Goal: Communication & Community: Answer question/provide support

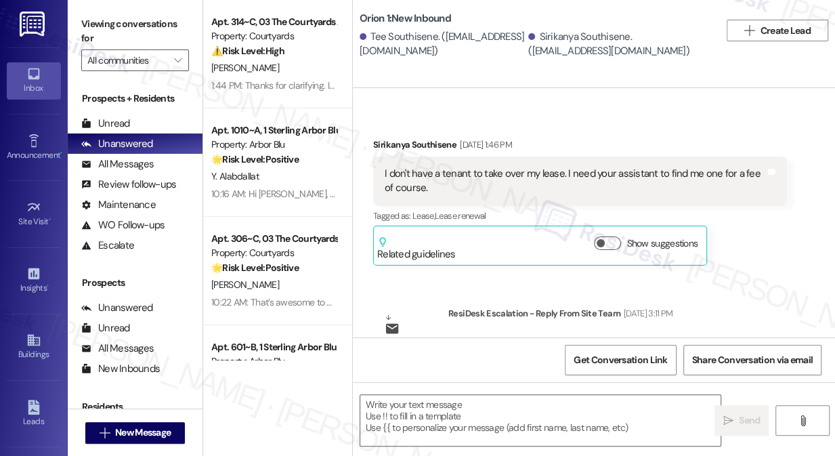
type textarea "Fetching suggested responses. Please feel free to read through the conversation…"
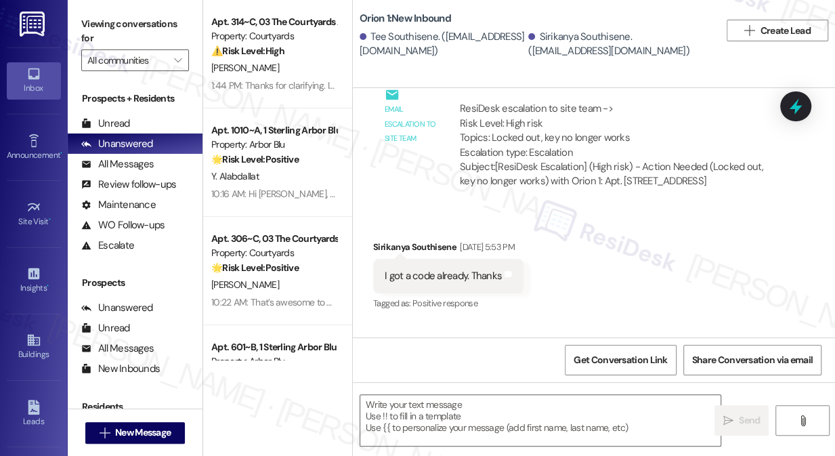
scroll to position [1824, 0]
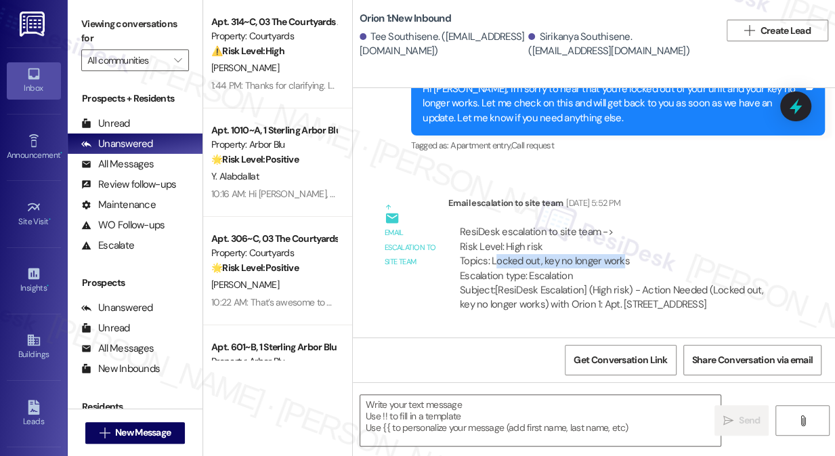
drag, startPoint x: 494, startPoint y: 262, endPoint x: 623, endPoint y: 258, distance: 129.4
click at [618, 262] on div "ResiDesk escalation to site team -> Risk Level: High risk Topics: Locked out, k…" at bounding box center [618, 254] width 316 height 58
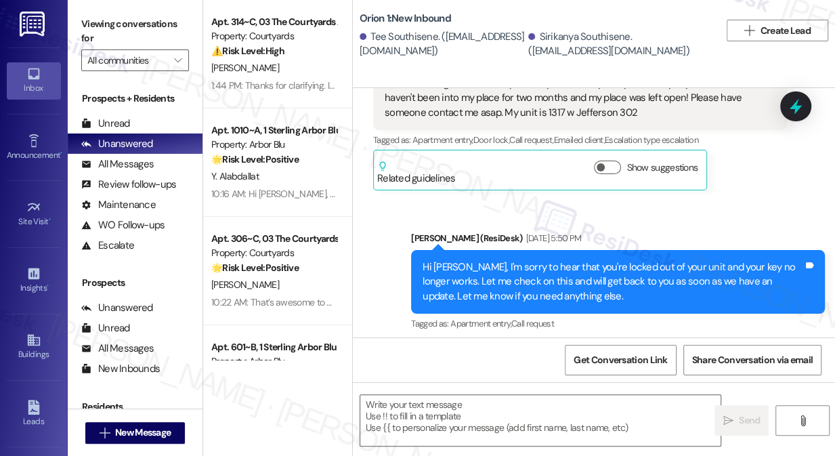
scroll to position [1639, 0]
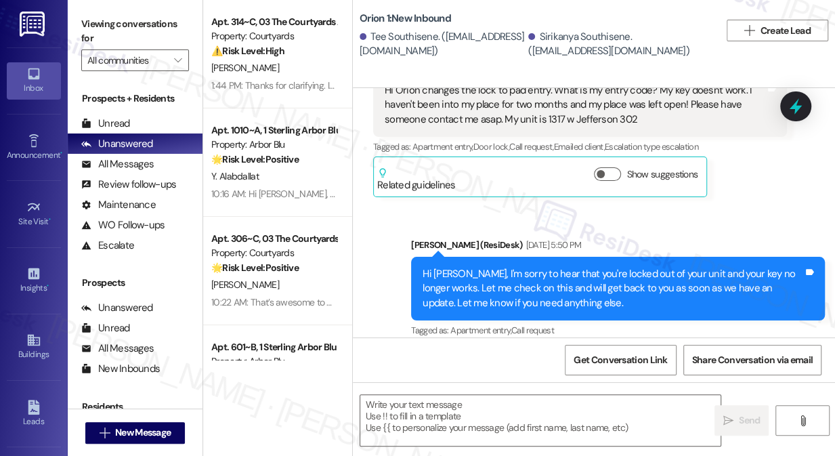
click at [504, 285] on div "Hi Sirikanya, I'm sorry to hear that you're locked out of your unit and your ke…" at bounding box center [613, 288] width 381 height 43
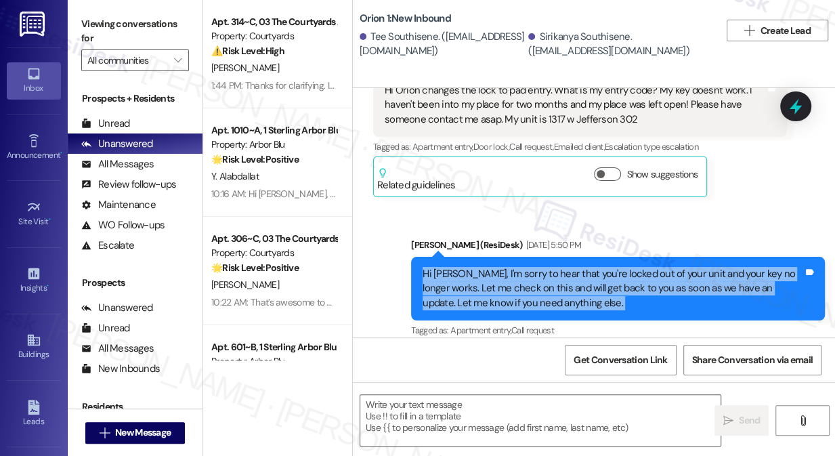
click at [505, 285] on div "Hi Sirikanya, I'm sorry to hear that you're locked out of your unit and your ke…" at bounding box center [613, 288] width 381 height 43
copy div "Hi Sirikanya, I'm sorry to hear that you're locked out of your unit and your ke…"
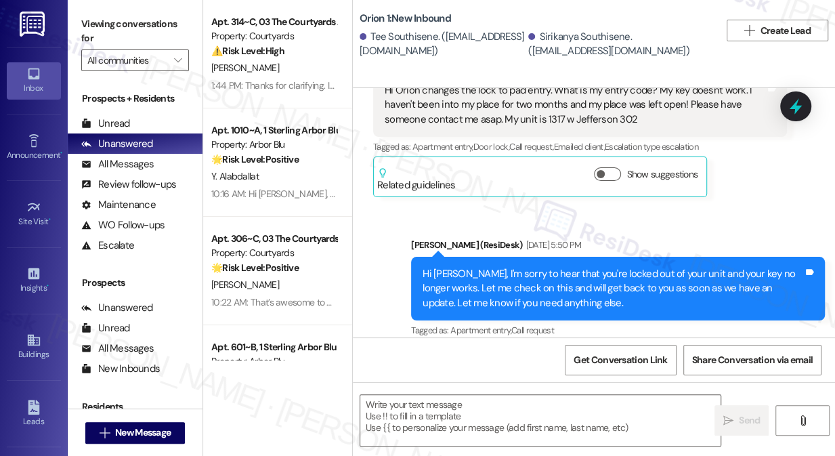
click at [778, 207] on div "Sent via SMS Sarah (ResiDesk) Aug 06, 2025 at 5:50 PM Hi Sirikanya, I'm sorry t…" at bounding box center [594, 279] width 482 height 144
click at [770, 3] on div "Orion 1: New Inbound Tee Southisene. (tee.southisene@gmail.com) Sirikanya South…" at bounding box center [594, 30] width 482 height 54
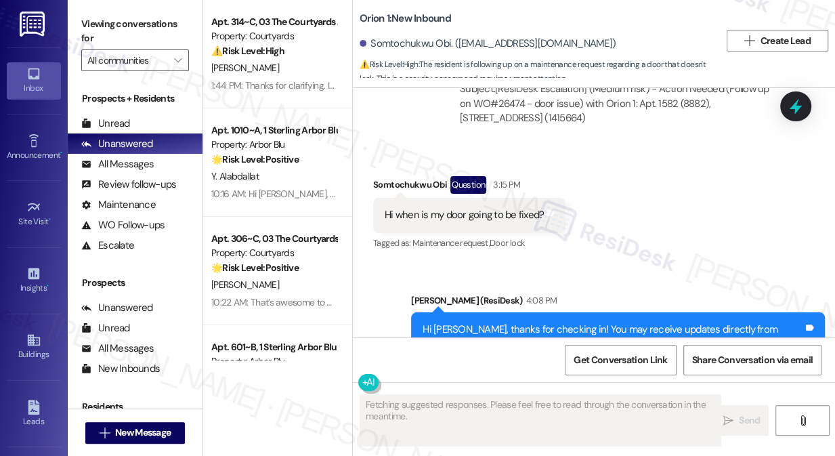
scroll to position [1606, 0]
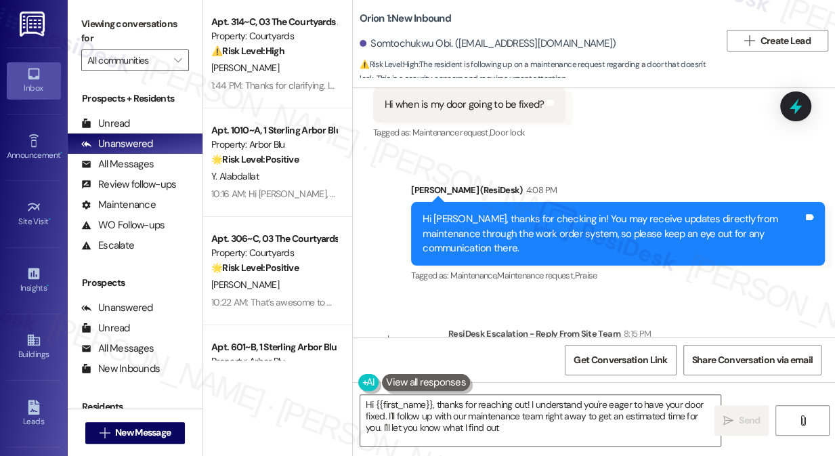
type textarea "Hi {{first_name}}, thanks for reaching out! I understand you're eager to have y…"
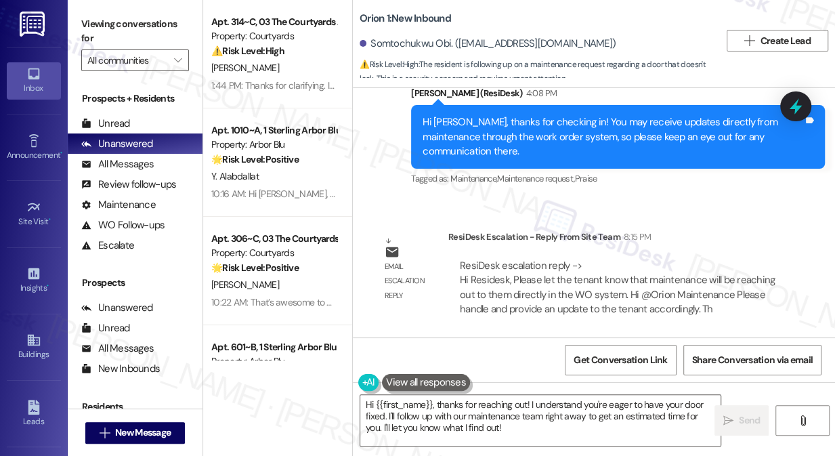
click at [701, 58] on span "⚠️ Risk Level: High : The resident is following up on a maintenance request reg…" at bounding box center [540, 72] width 360 height 29
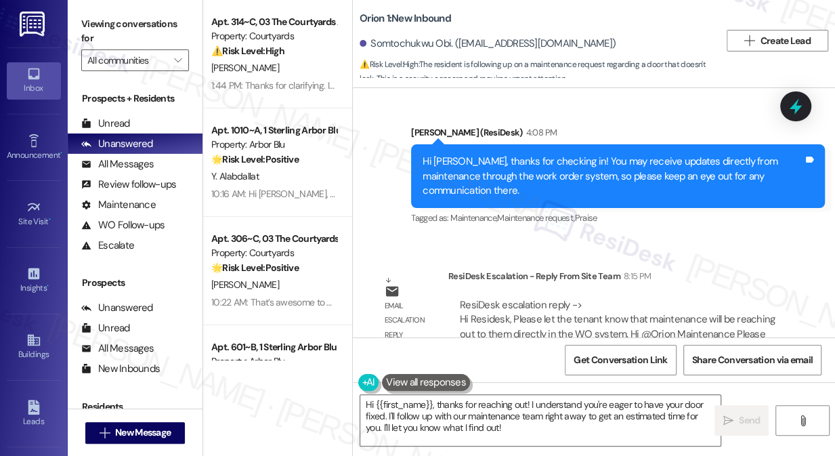
scroll to position [1642, 0]
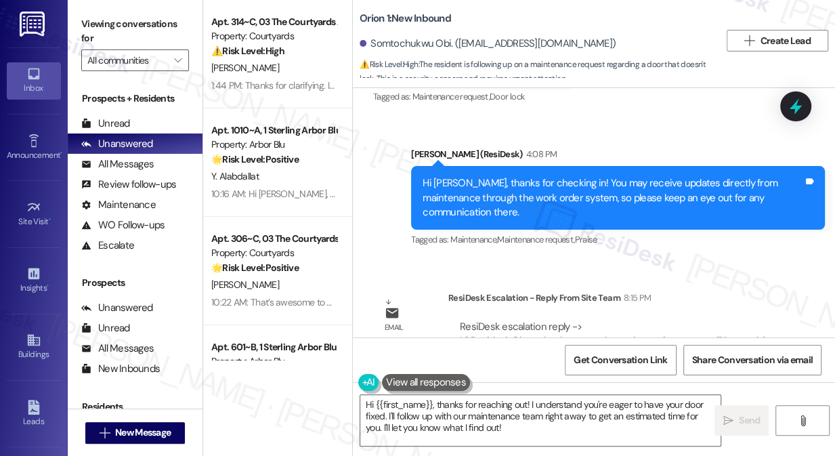
click at [524, 187] on div "Hi Somtochukwu, thanks for checking in! You may receive updates directly from m…" at bounding box center [613, 197] width 381 height 43
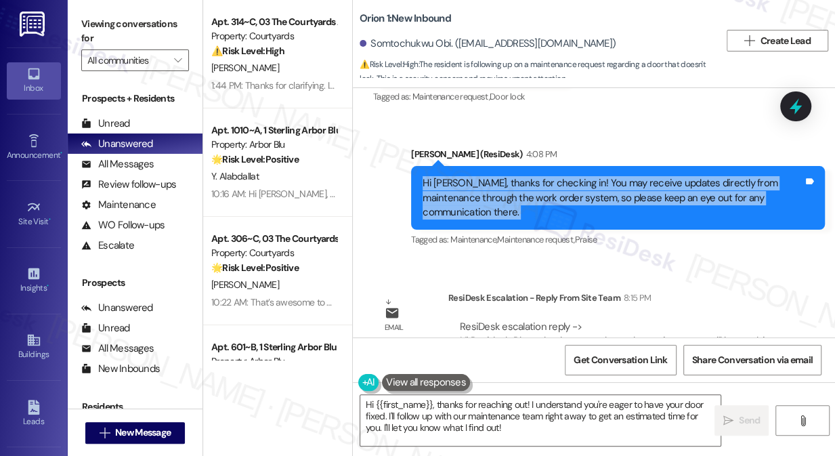
click at [524, 187] on div "Hi Somtochukwu, thanks for checking in! You may receive updates directly from m…" at bounding box center [613, 197] width 381 height 43
copy div "Hi Somtochukwu, thanks for checking in! You may receive updates directly from m…"
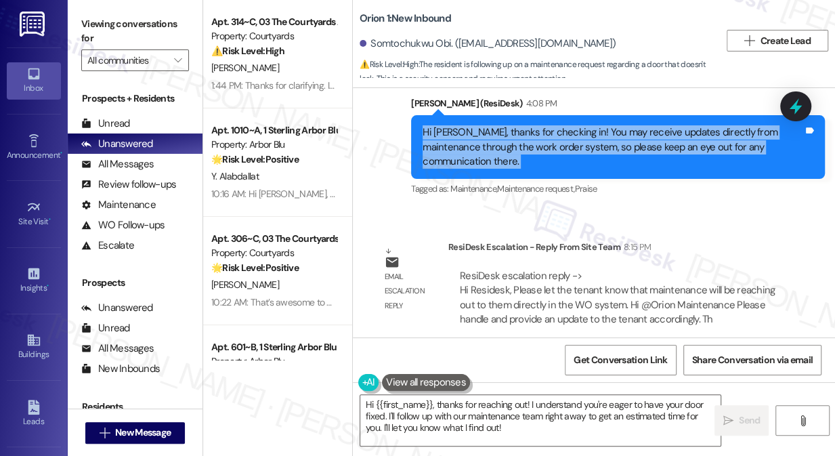
scroll to position [1703, 0]
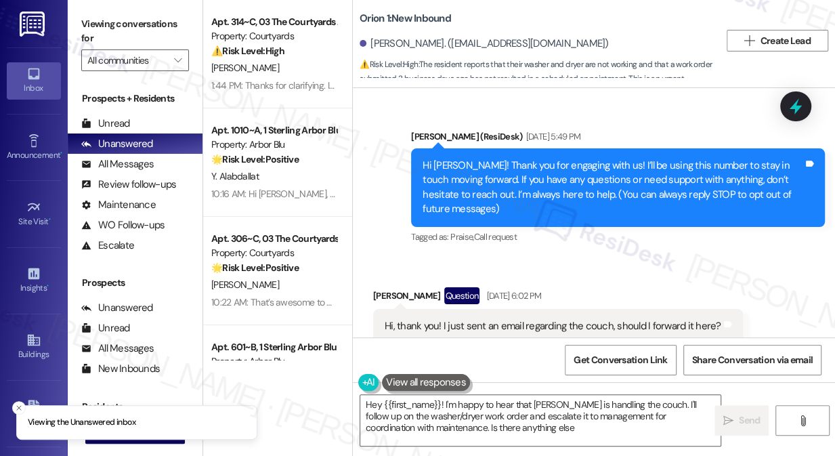
type textarea "Hey {{first_name}}! I'm happy to hear that [PERSON_NAME] is handling the couch.…"
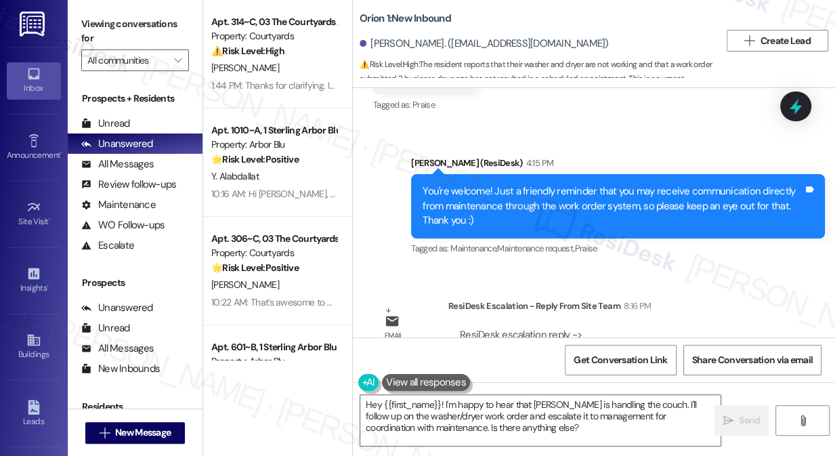
scroll to position [1037, 0]
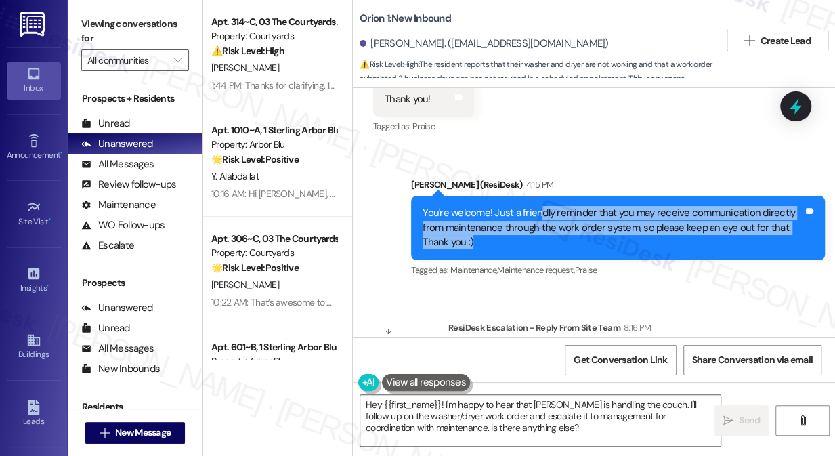
drag, startPoint x: 537, startPoint y: 188, endPoint x: 560, endPoint y: 215, distance: 35.6
click at [560, 215] on div "You're welcome! Just a friendly reminder that you may receive communication dir…" at bounding box center [613, 227] width 381 height 43
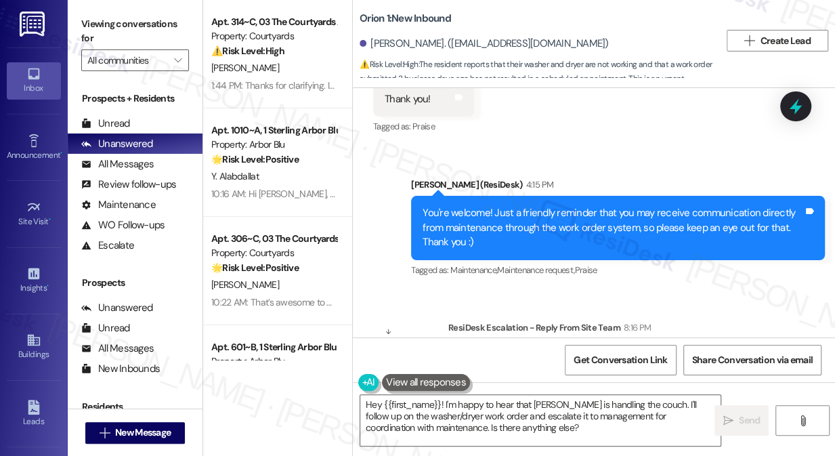
click at [560, 215] on div "You're welcome! Just a friendly reminder that you may receive communication dir…" at bounding box center [613, 227] width 381 height 43
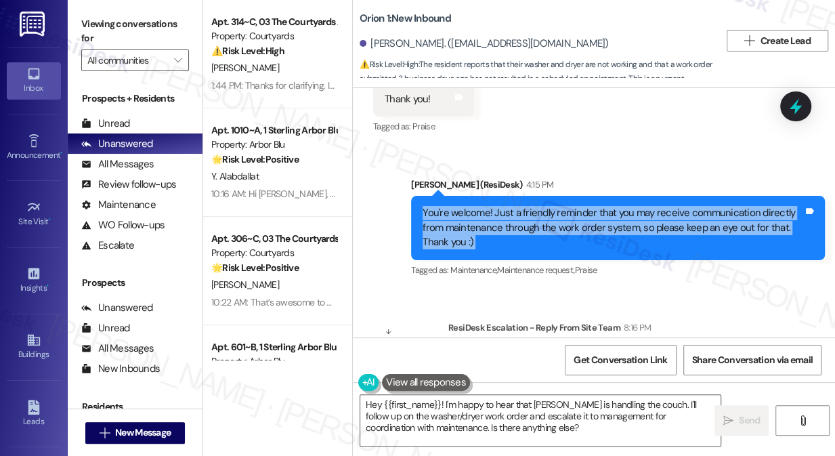
click at [560, 215] on div "You're welcome! Just a friendly reminder that you may receive communication dir…" at bounding box center [613, 227] width 381 height 43
click at [528, 206] on div "You're welcome! Just a friendly reminder that you may receive communication dir…" at bounding box center [613, 227] width 381 height 43
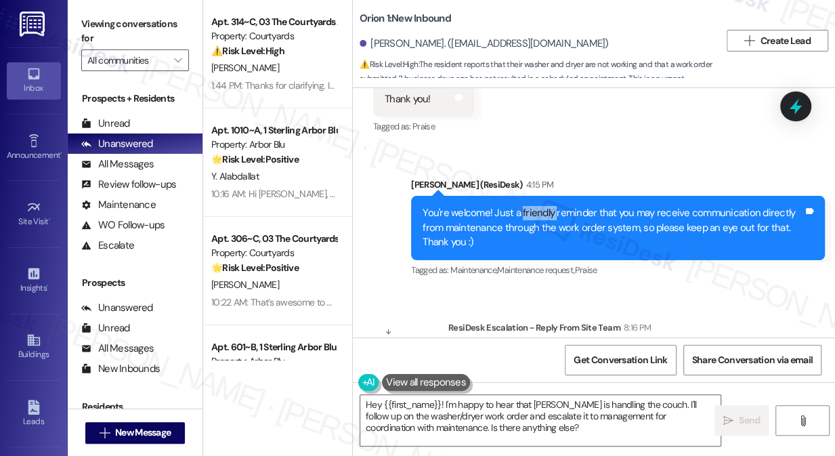
click at [528, 206] on div "You're welcome! Just a friendly reminder that you may receive communication dir…" at bounding box center [613, 227] width 381 height 43
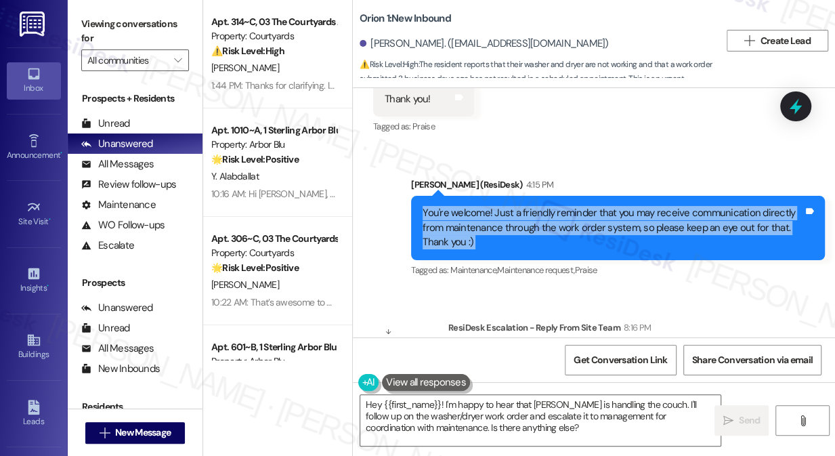
click at [528, 206] on div "You're welcome! Just a friendly reminder that you may receive communication dir…" at bounding box center [613, 227] width 381 height 43
click at [466, 206] on div "You're welcome! Just a friendly reminder that you may receive communication dir…" at bounding box center [613, 227] width 381 height 43
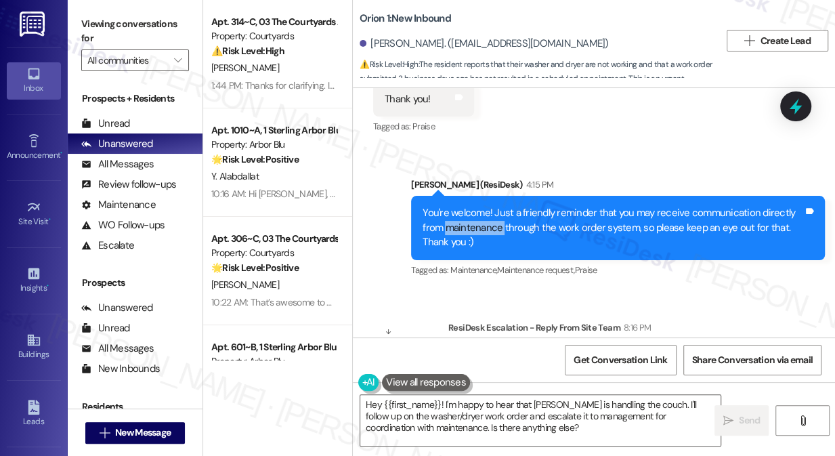
click at [466, 206] on div "You're welcome! Just a friendly reminder that you may receive communication dir…" at bounding box center [613, 227] width 381 height 43
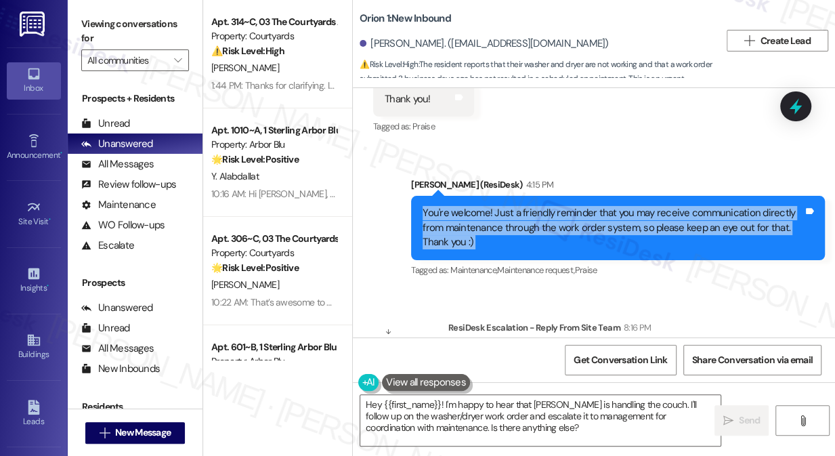
click at [466, 206] on div "You're welcome! Just a friendly reminder that you may receive communication dir…" at bounding box center [613, 227] width 381 height 43
click at [619, 206] on div "You're welcome! Just a friendly reminder that you may receive communication dir…" at bounding box center [613, 227] width 381 height 43
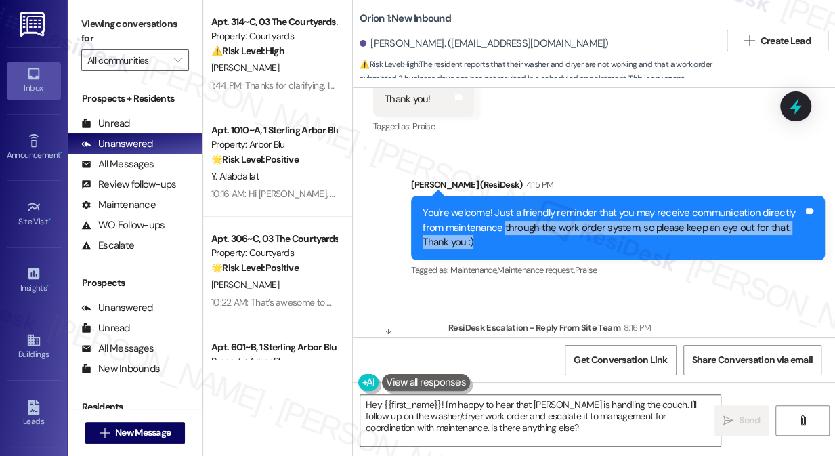
drag, startPoint x: 535, startPoint y: 206, endPoint x: 498, endPoint y: 189, distance: 40.9
click at [499, 206] on div "You're welcome! Just a friendly reminder that you may receive communication dir…" at bounding box center [613, 227] width 381 height 43
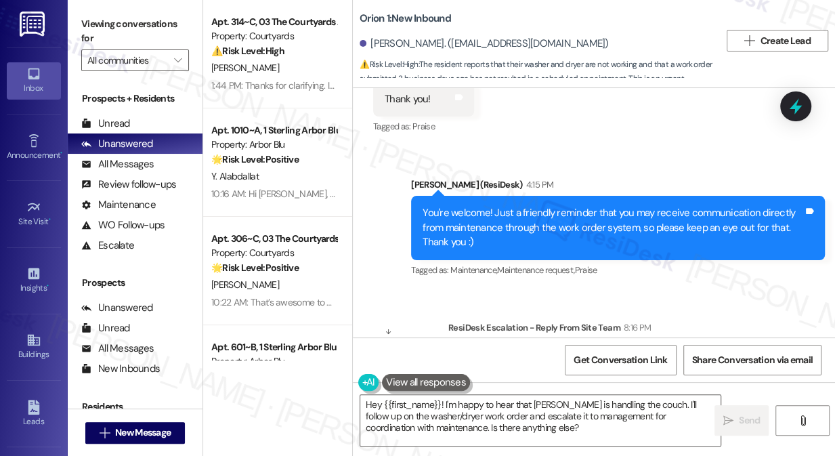
click at [488, 206] on div "You're welcome! Just a friendly reminder that you may receive communication dir…" at bounding box center [613, 227] width 381 height 43
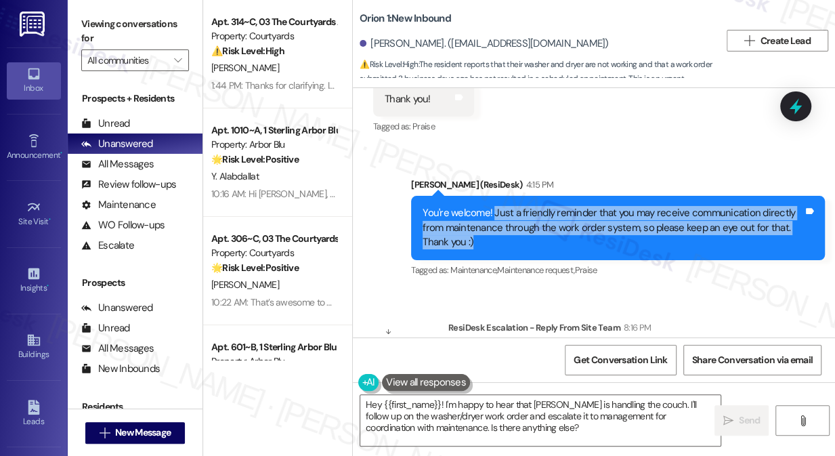
drag, startPoint x: 491, startPoint y: 182, endPoint x: 627, endPoint y: 214, distance: 139.3
click at [627, 214] on div "You're welcome! Just a friendly reminder that you may receive communication dir…" at bounding box center [613, 227] width 381 height 43
copy div "Just a friendly reminder that you may receive communication directly from maint…"
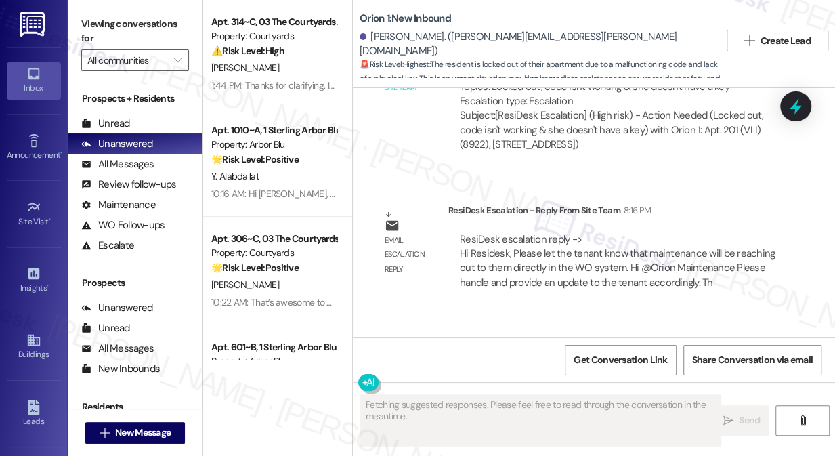
scroll to position [5513, 0]
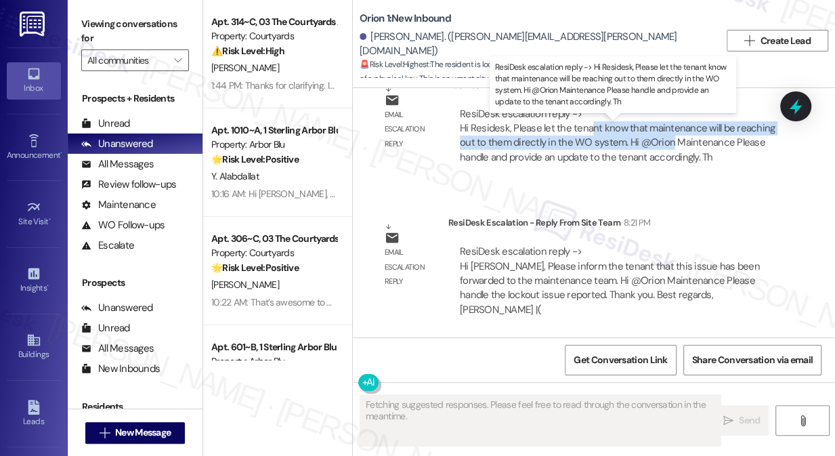
drag, startPoint x: 587, startPoint y: 148, endPoint x: 669, endPoint y: 157, distance: 82.5
click at [669, 157] on div "ResiDesk escalation reply -> Hi Residesk, Please let the tenant know that maint…" at bounding box center [617, 135] width 315 height 57
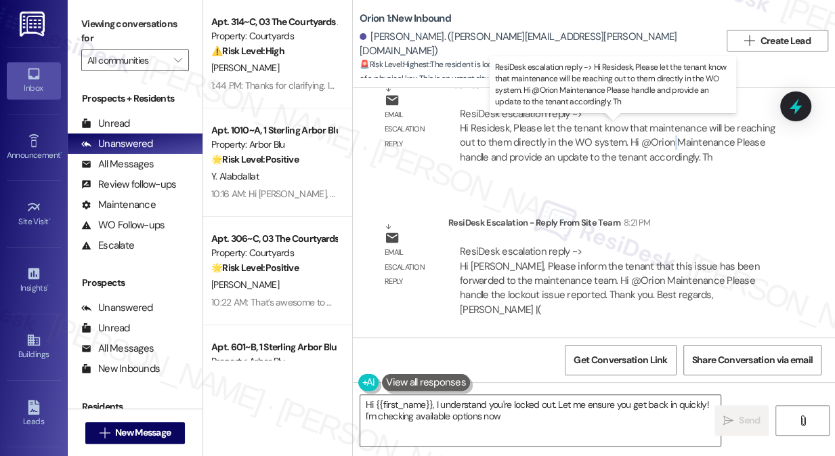
click at [669, 157] on div "ResiDesk escalation reply -> Hi Residesk, Please let the tenant know that maint…" at bounding box center [617, 135] width 315 height 57
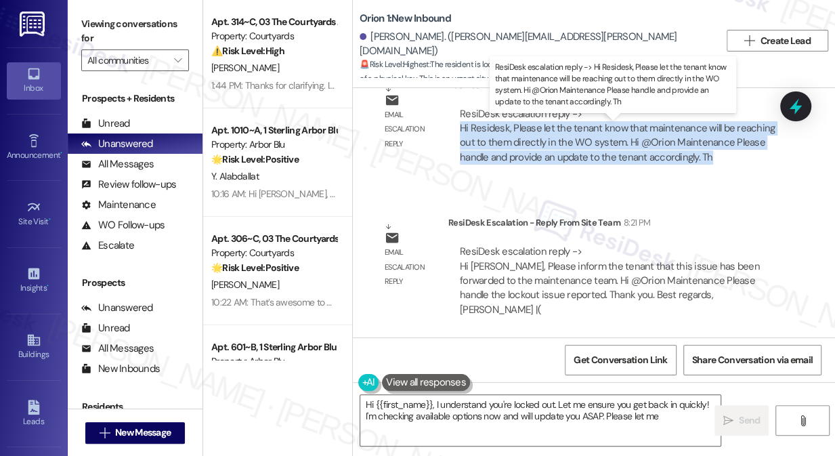
click at [669, 157] on div "ResiDesk escalation reply -> Hi Residesk, Please let the tenant know that maint…" at bounding box center [617, 135] width 315 height 57
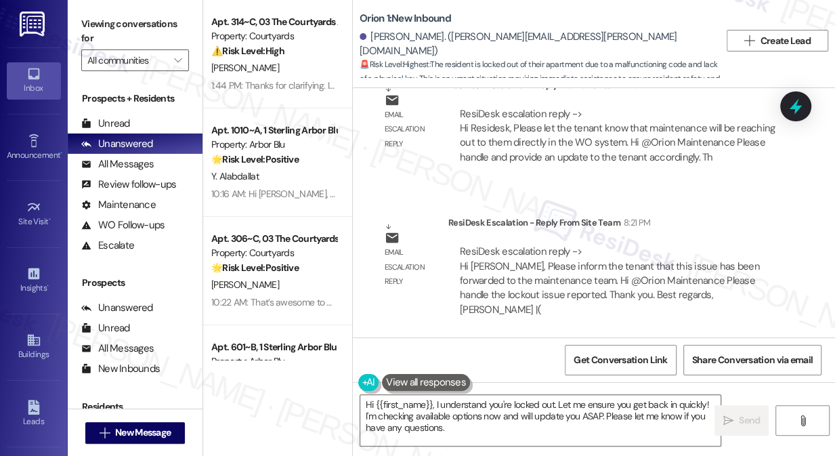
click at [577, 283] on div "ResiDesk escalation reply -> Hi Residesk, Please inform the tenant that this is…" at bounding box center [610, 281] width 300 height 72
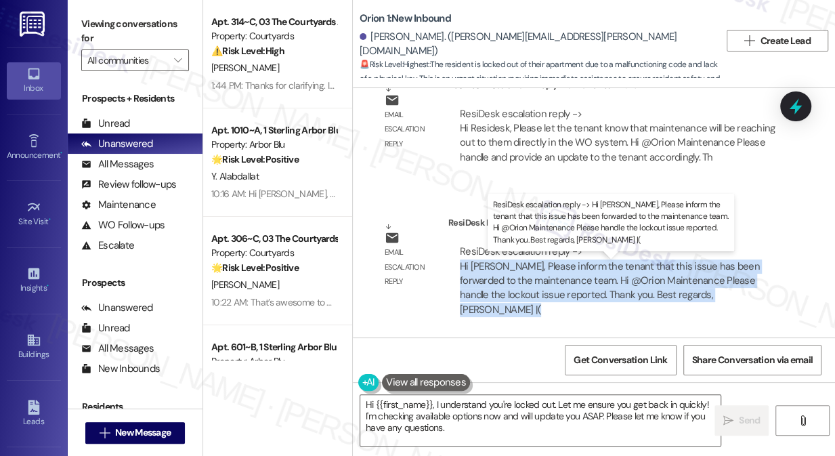
click at [577, 281] on div "ResiDesk escalation reply -> Hi Residesk, Please inform the tenant that this is…" at bounding box center [610, 281] width 300 height 72
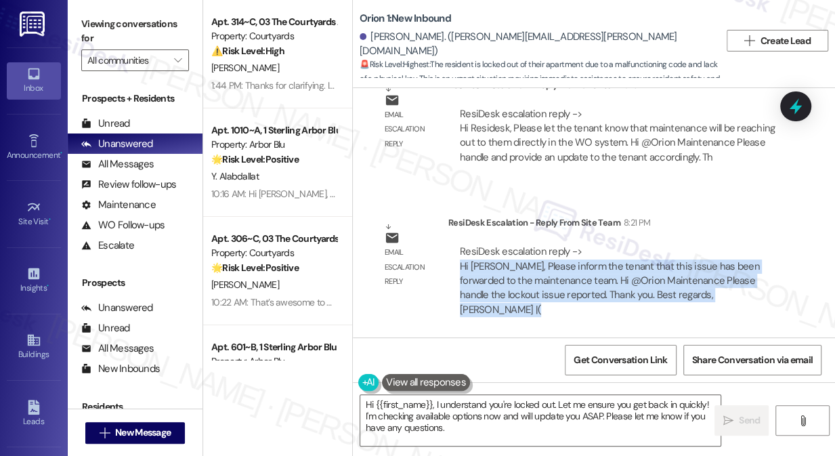
click at [543, 292] on div "ResiDesk escalation reply -> Hi Residesk, Please inform the tenant that this is…" at bounding box center [610, 281] width 300 height 72
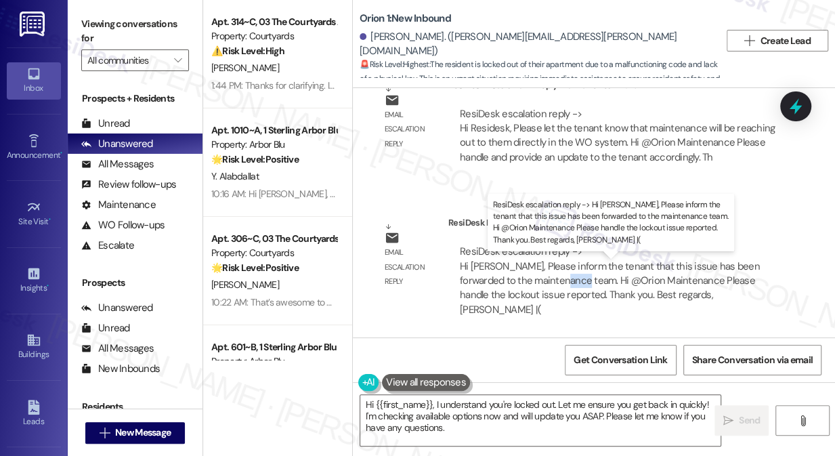
click at [543, 292] on div "ResiDesk escalation reply -> Hi Residesk, Please inform the tenant that this is…" at bounding box center [610, 281] width 300 height 72
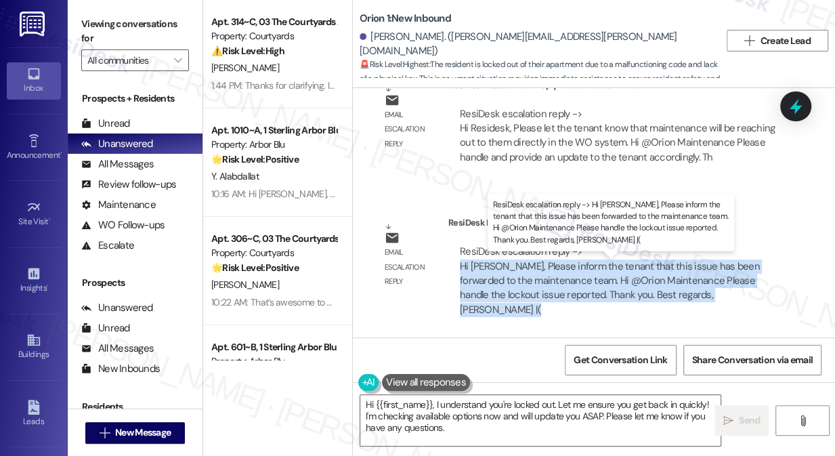
click at [543, 292] on div "ResiDesk escalation reply -> Hi Residesk, Please inform the tenant that this is…" at bounding box center [610, 281] width 300 height 72
click at [587, 281] on div "ResiDesk escalation reply -> Hi Residesk, Please inform the tenant that this is…" at bounding box center [610, 281] width 300 height 72
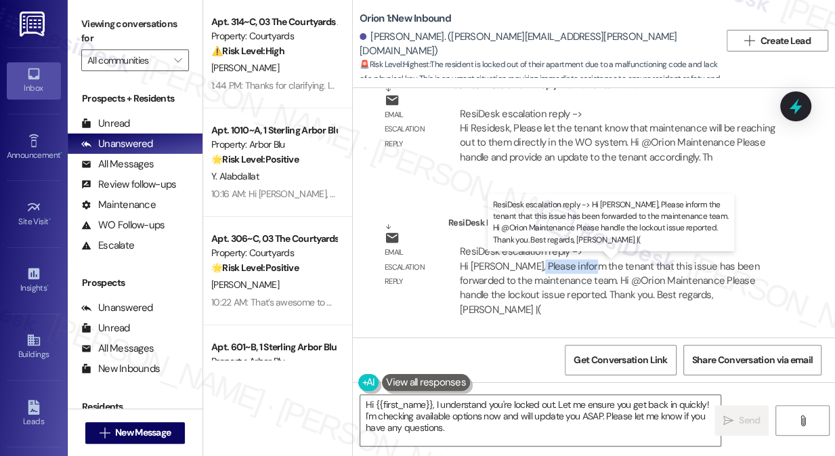
drag, startPoint x: 528, startPoint y: 280, endPoint x: 582, endPoint y: 283, distance: 53.6
click at [582, 283] on div "ResiDesk escalation reply -> Hi Residesk, Please inform the tenant that this is…" at bounding box center [610, 281] width 300 height 72
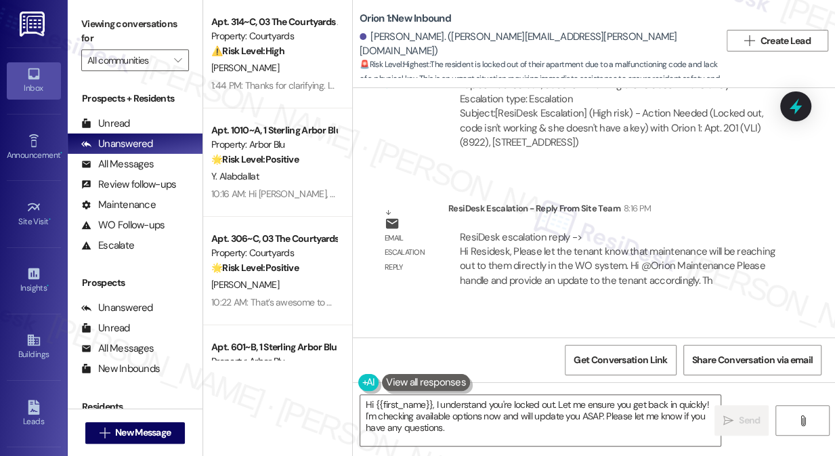
scroll to position [5328, 0]
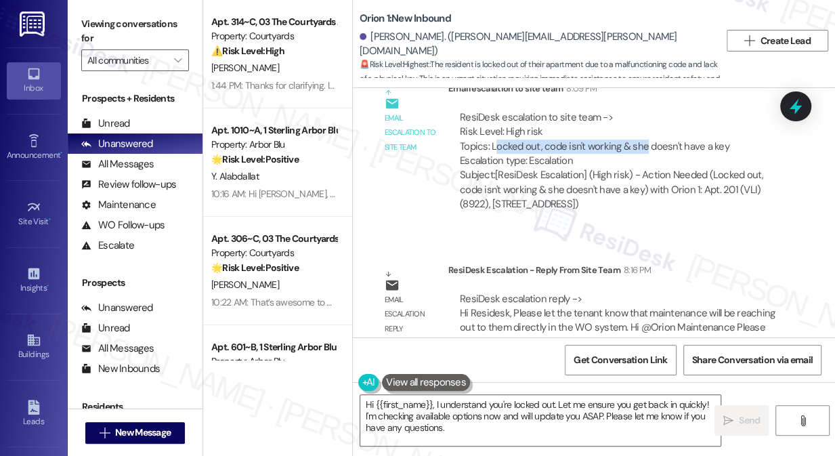
drag, startPoint x: 495, startPoint y: 163, endPoint x: 644, endPoint y: 162, distance: 149.7
click at [644, 162] on div "ResiDesk escalation to site team -> Risk Level: High risk Topics: Locked out, c…" at bounding box center [618, 139] width 316 height 58
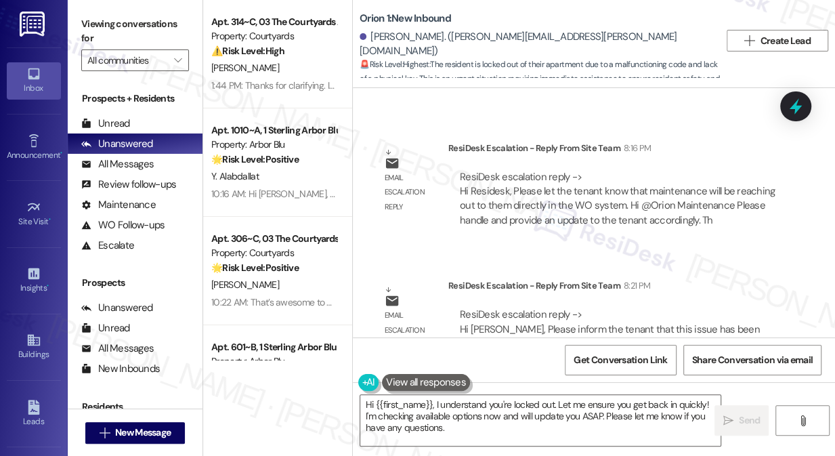
scroll to position [5513, 0]
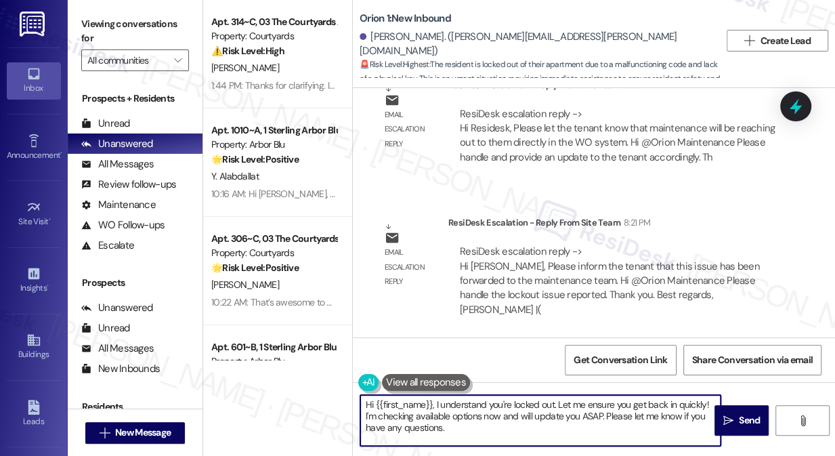
drag, startPoint x: 466, startPoint y: 428, endPoint x: 436, endPoint y: 404, distance: 38.1
click at [436, 404] on textarea "Hi {{first_name}}, I understand you're locked out. Let me ensure you get back i…" at bounding box center [540, 420] width 360 height 51
click at [663, 404] on textarea "Hi {{first_name}}, this issue has been forwarded to the maintenance team so ple…" at bounding box center [540, 420] width 360 height 51
click at [521, 401] on textarea "Hi {{first_name}}, this issue has been forwarded to the maintenance team. Pleas…" at bounding box center [540, 420] width 360 height 51
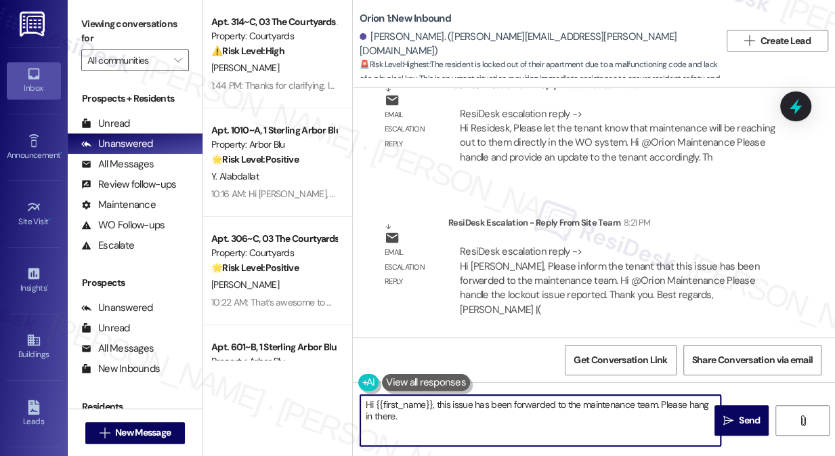
click at [521, 401] on textarea "Hi {{first_name}}, this issue has been forwarded to the maintenance team. Pleas…" at bounding box center [540, 420] width 360 height 51
type textarea "Hi {{first_name}}, this issue has been forwarded to the maintenance team. Pleas…"
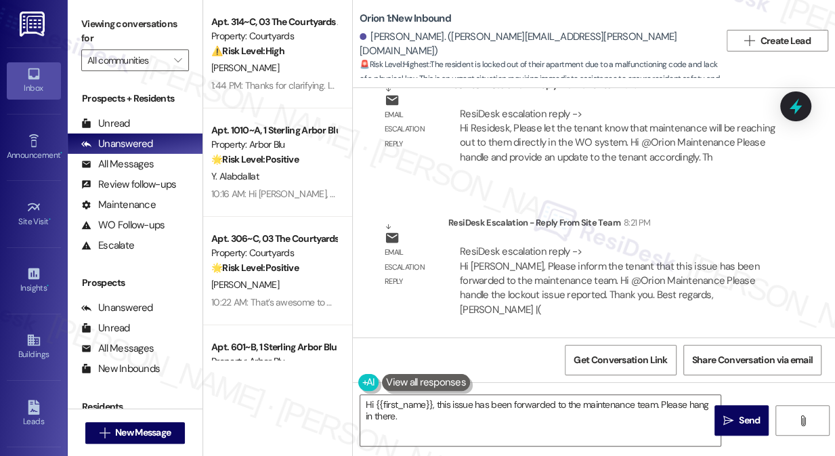
drag, startPoint x: 731, startPoint y: 415, endPoint x: 629, endPoint y: 265, distance: 181.3
click at [629, 265] on div "Received via SMS New Inbound Jul 21, 2025 at 11:31 AM JPG attachment Download (…" at bounding box center [594, 316] width 482 height 456
click at [570, 415] on textarea "Hi {{first_name}}, this issue has been forwarded to the maintenance team. Pleas…" at bounding box center [540, 420] width 360 height 51
click at [731, 417] on icon "" at bounding box center [729, 420] width 10 height 11
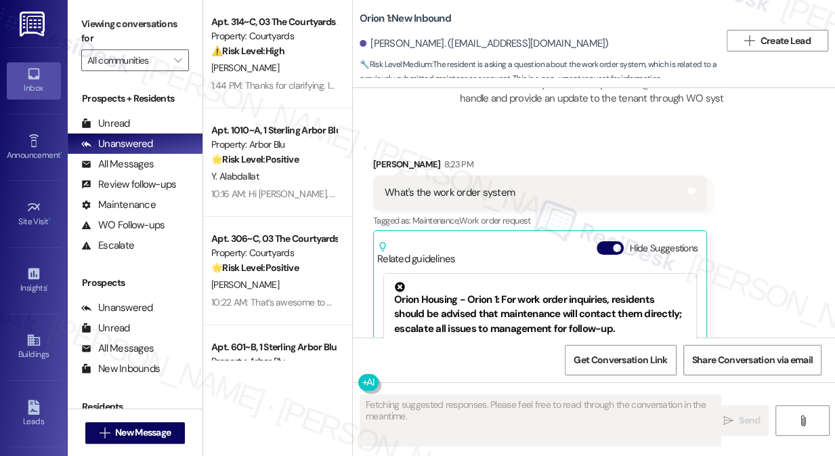
scroll to position [2464, 0]
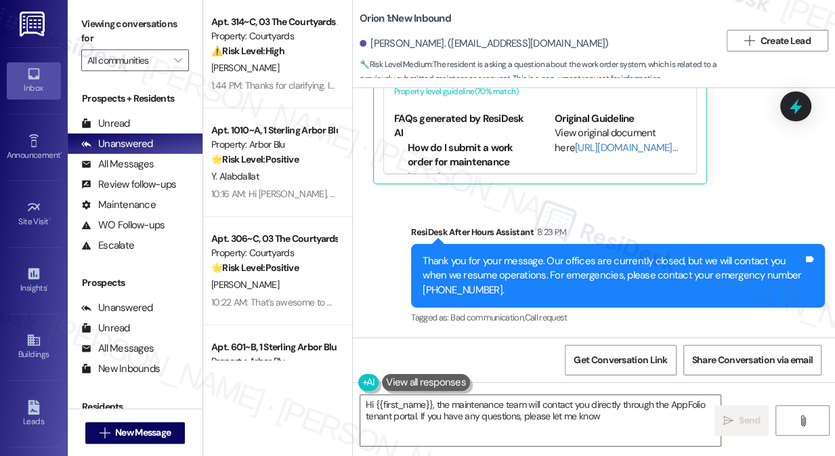
type textarea "Hi {{first_name}}, the maintenance team will contact you directly through the A…"
click at [713, 16] on div "Orion 1: New Inbound Jasmine Gau. (jasminegau112233@gmail.com) 🔧 Risk Level: Me…" at bounding box center [540, 40] width 360 height 75
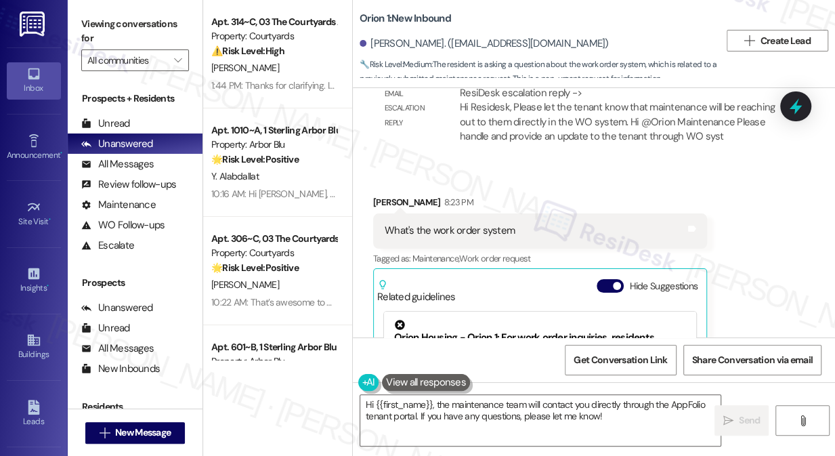
scroll to position [2156, 0]
click at [461, 227] on div "What's the work order system" at bounding box center [450, 232] width 130 height 14
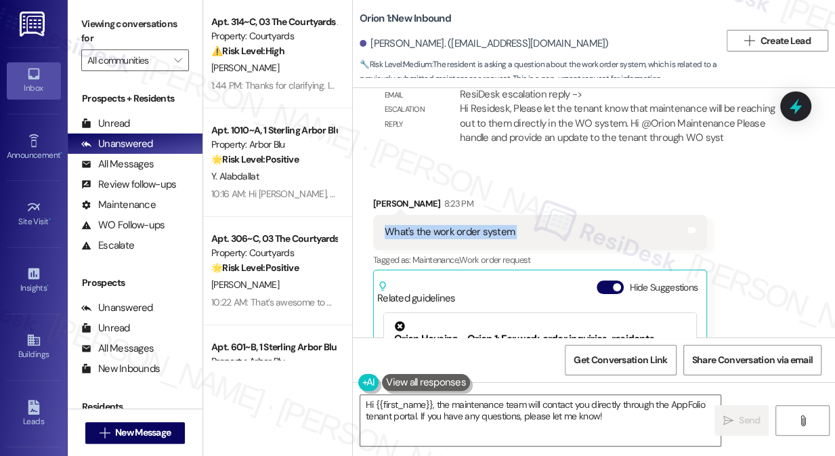
click at [461, 227] on div "What's the work order system" at bounding box center [450, 232] width 130 height 14
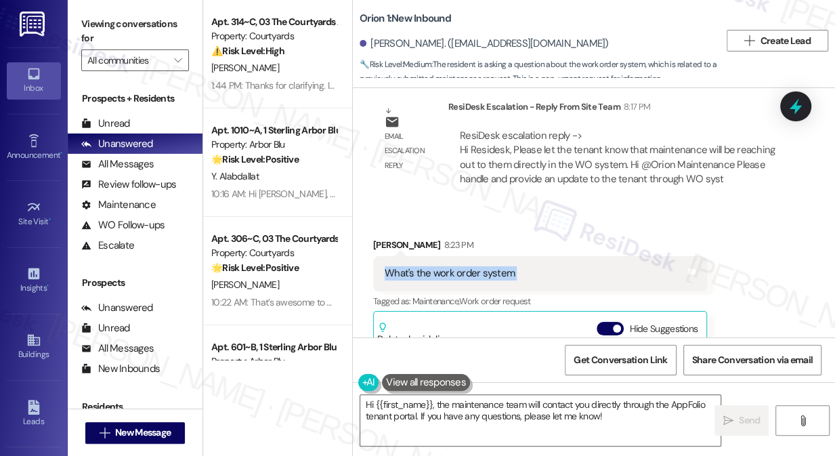
scroll to position [2033, 0]
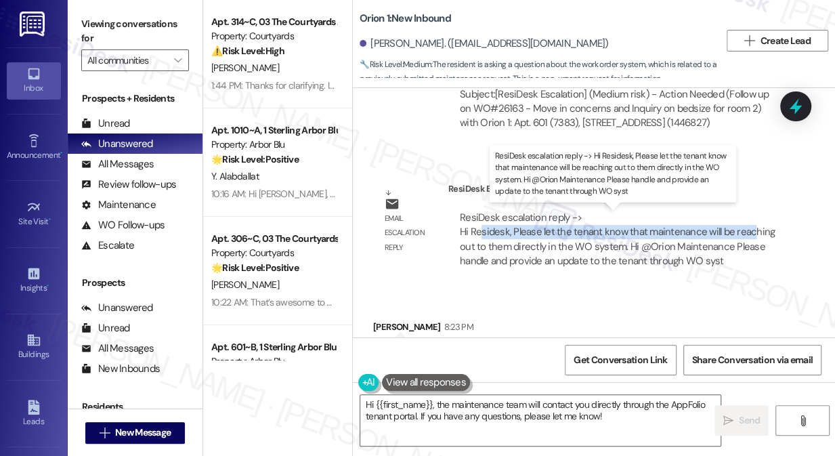
drag, startPoint x: 482, startPoint y: 230, endPoint x: 747, endPoint y: 237, distance: 264.3
click at [748, 237] on div "ResiDesk escalation reply -> Hi Residesk, Please let the tenant know that maint…" at bounding box center [617, 239] width 315 height 57
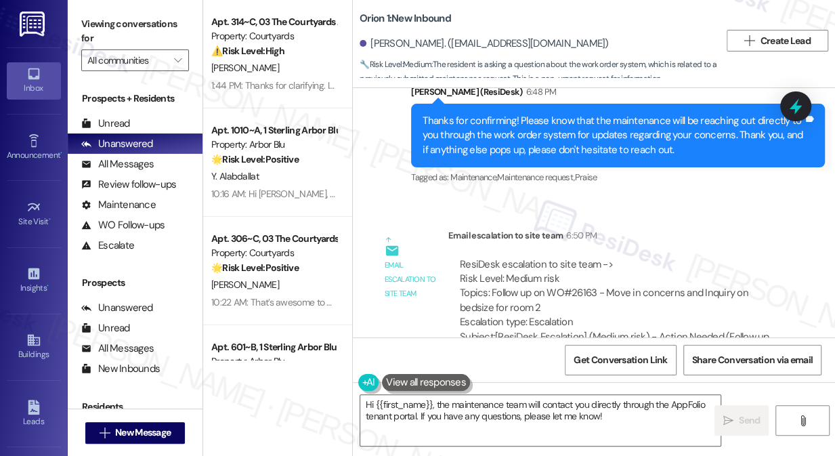
scroll to position [1725, 0]
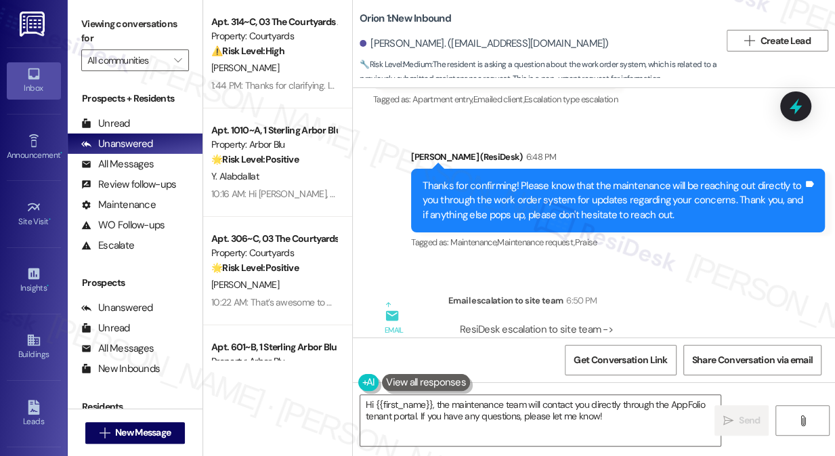
click at [512, 206] on div "Thanks for confirming! Please know that the maintenance will be reaching out di…" at bounding box center [613, 200] width 381 height 43
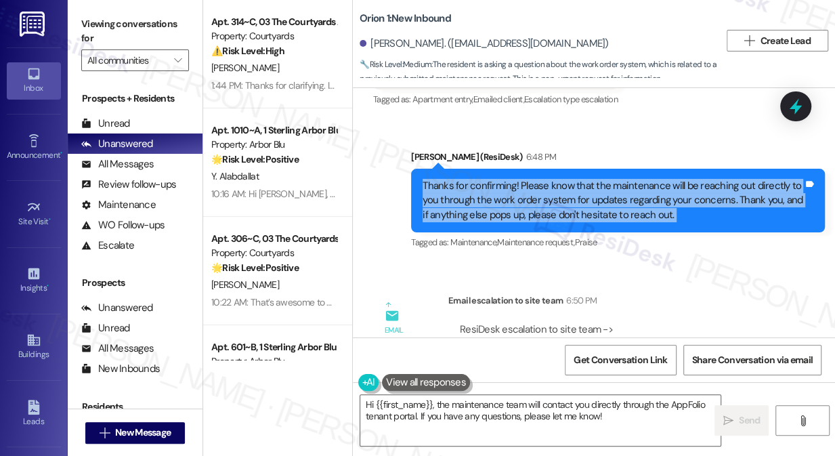
click at [512, 206] on div "Thanks for confirming! Please know that the maintenance will be reaching out di…" at bounding box center [613, 200] width 381 height 43
click at [567, 191] on div "Thanks for confirming! Please know that the maintenance will be reaching out di…" at bounding box center [613, 200] width 381 height 43
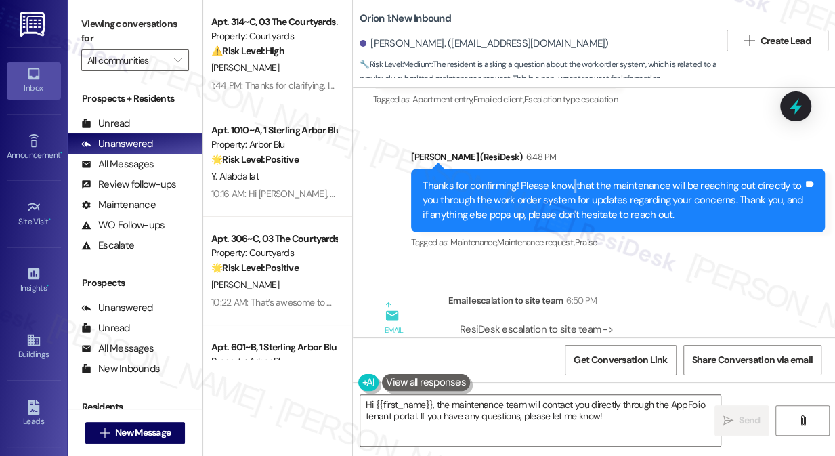
click at [567, 191] on div "Thanks for confirming! Please know that the maintenance will be reaching out di…" at bounding box center [613, 200] width 381 height 43
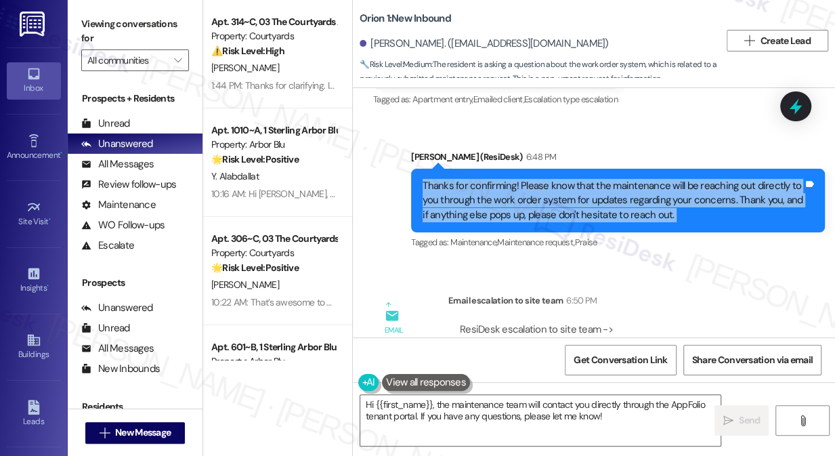
click at [567, 191] on div "Thanks for confirming! Please know that the maintenance will be reaching out di…" at bounding box center [613, 200] width 381 height 43
click at [607, 199] on div "Thanks for confirming! Please know that the maintenance will be reaching out di…" at bounding box center [613, 200] width 381 height 43
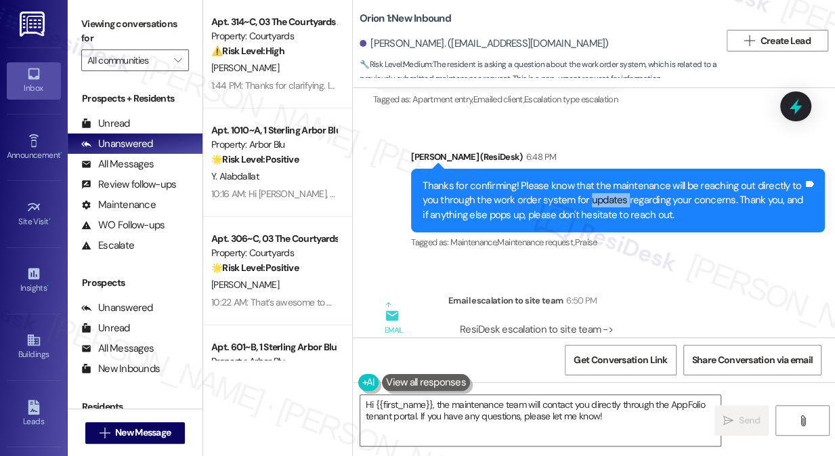
click at [607, 199] on div "Thanks for confirming! Please know that the maintenance will be reaching out di…" at bounding box center [613, 200] width 381 height 43
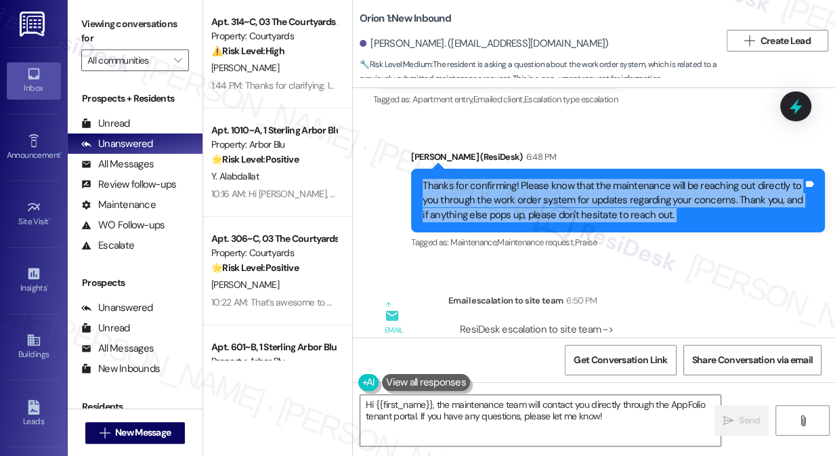
click at [607, 199] on div "Thanks for confirming! Please know that the maintenance will be reaching out di…" at bounding box center [613, 200] width 381 height 43
click at [648, 201] on div "Thanks for confirming! Please know that the maintenance will be reaching out di…" at bounding box center [613, 200] width 381 height 43
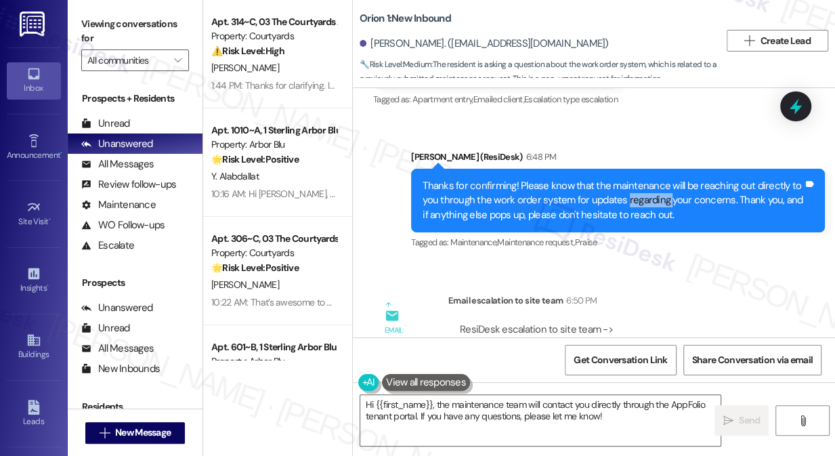
click at [648, 201] on div "Thanks for confirming! Please know that the maintenance will be reaching out di…" at bounding box center [613, 200] width 381 height 43
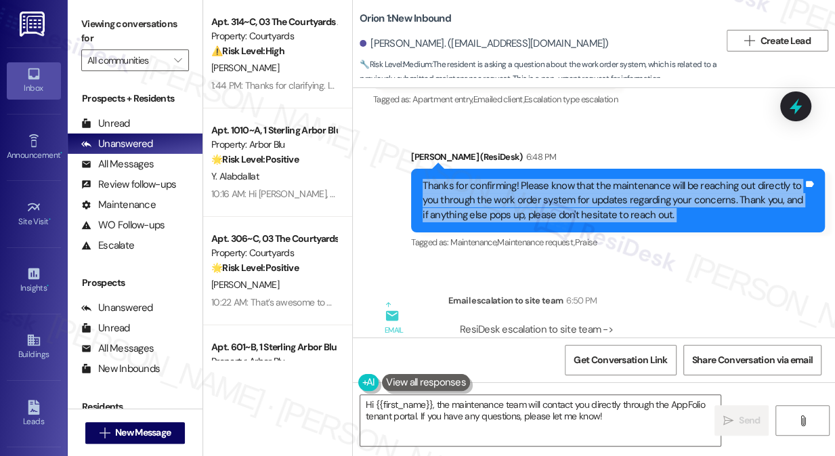
click at [648, 201] on div "Thanks for confirming! Please know that the maintenance will be reaching out di…" at bounding box center [613, 200] width 381 height 43
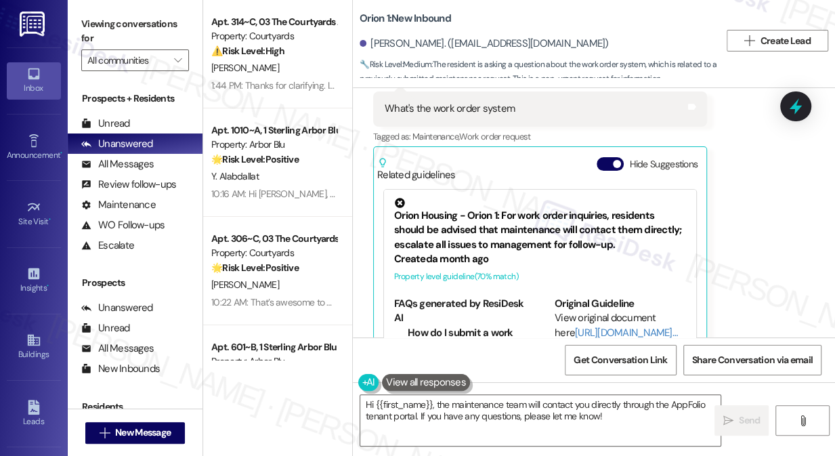
scroll to position [2156, 0]
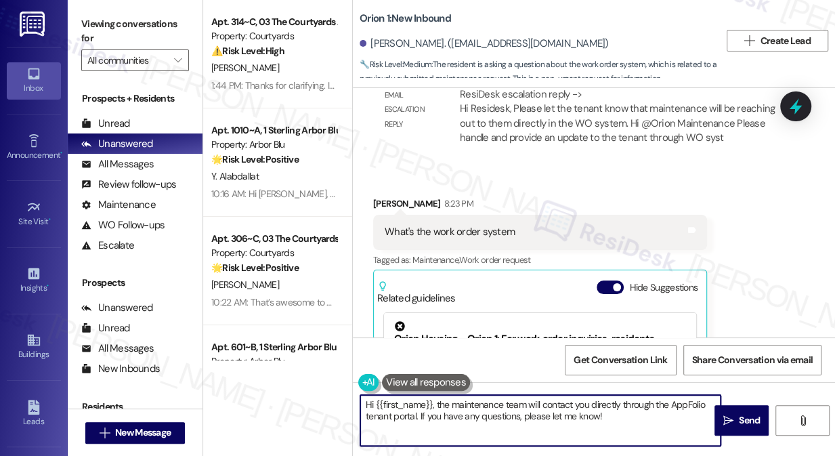
drag, startPoint x: 638, startPoint y: 415, endPoint x: 469, endPoint y: 416, distance: 168.7
click at [469, 416] on textarea "Hi {{first_name}}, the maintenance team will contact you directly through the A…" at bounding box center [540, 420] width 360 height 51
click at [632, 421] on textarea "Hi {{first_name}}, the maintenance team will contact you directly through the A…" at bounding box center [540, 420] width 360 height 51
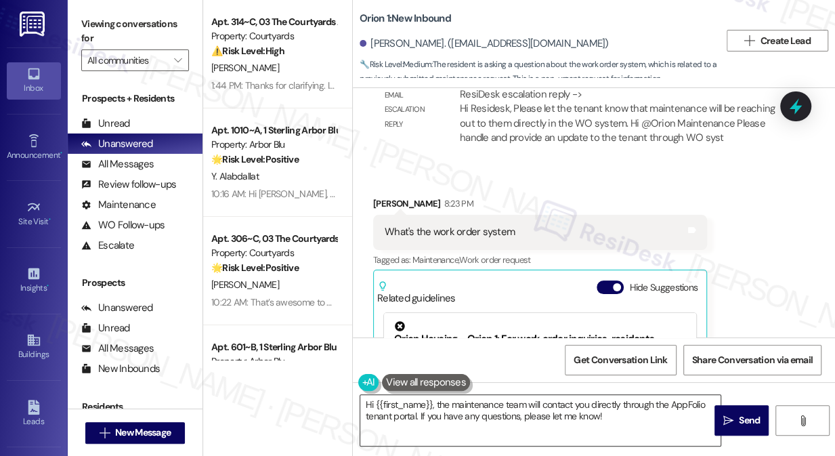
drag, startPoint x: 738, startPoint y: 409, endPoint x: 666, endPoint y: 417, distance: 72.9
click at [670, 415] on div "Hi {{first_name}}, the maintenance team will contact you directly through the A…" at bounding box center [594, 433] width 482 height 102
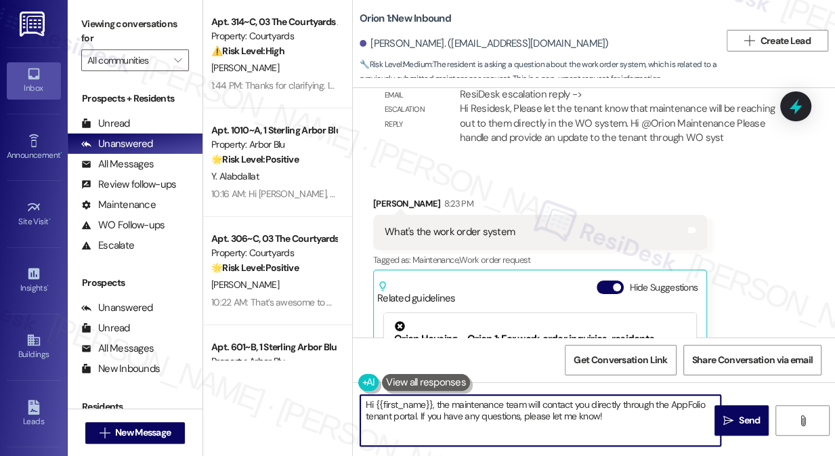
click at [657, 419] on textarea "Hi {{first_name}}, the maintenance team will contact you directly through the A…" at bounding box center [540, 420] width 360 height 51
click at [735, 420] on span " Send" at bounding box center [742, 420] width 43 height 14
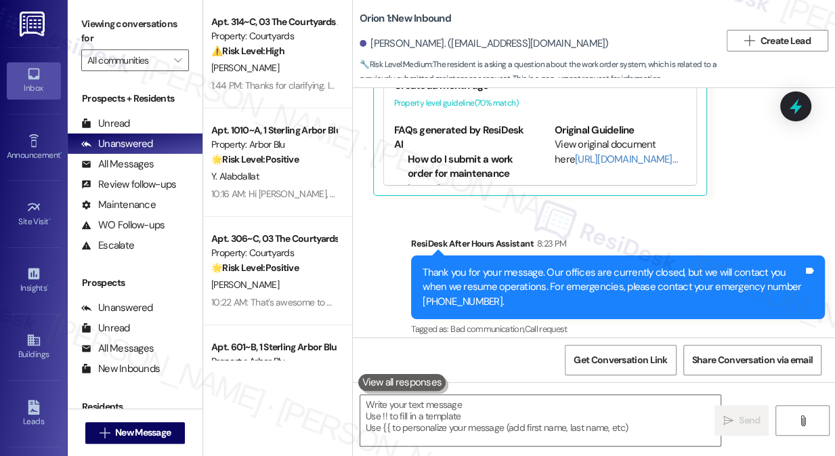
scroll to position [2464, 0]
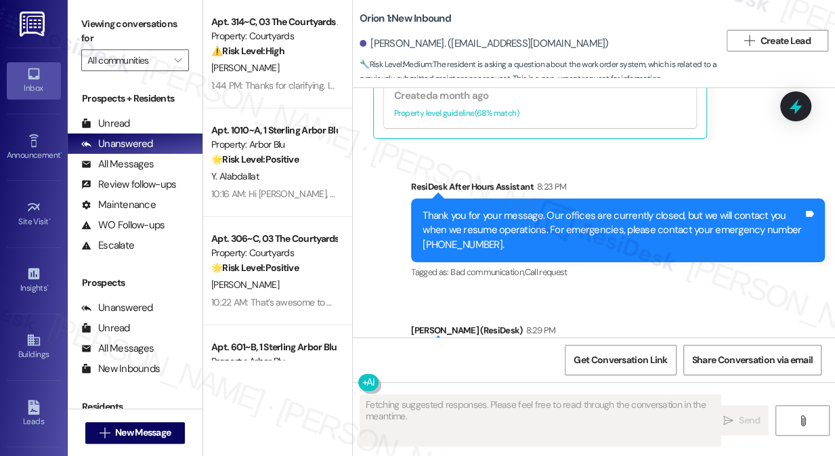
scroll to position [2593, 0]
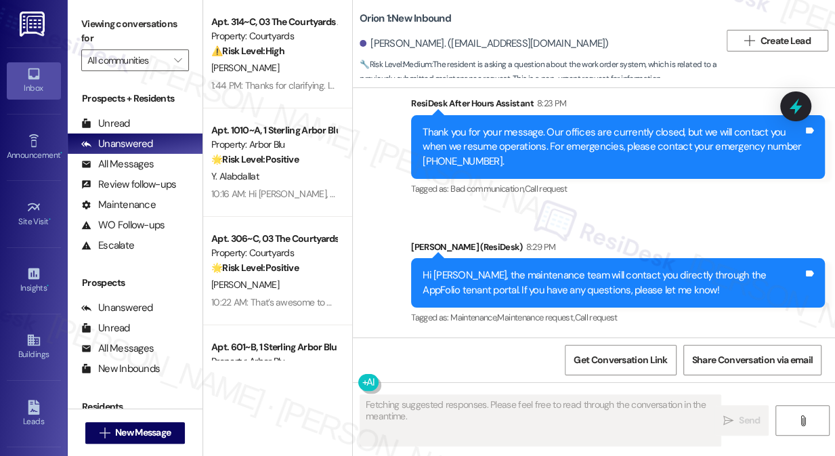
click at [594, 283] on div "Hi [PERSON_NAME], the maintenance team will contact you directly through the Ap…" at bounding box center [613, 282] width 381 height 29
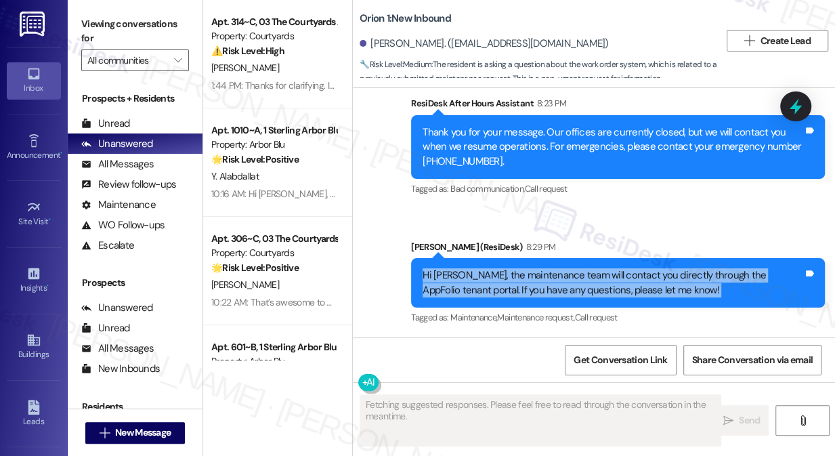
click at [596, 281] on div "Hi [PERSON_NAME], the maintenance team will contact you directly through the Ap…" at bounding box center [613, 282] width 381 height 29
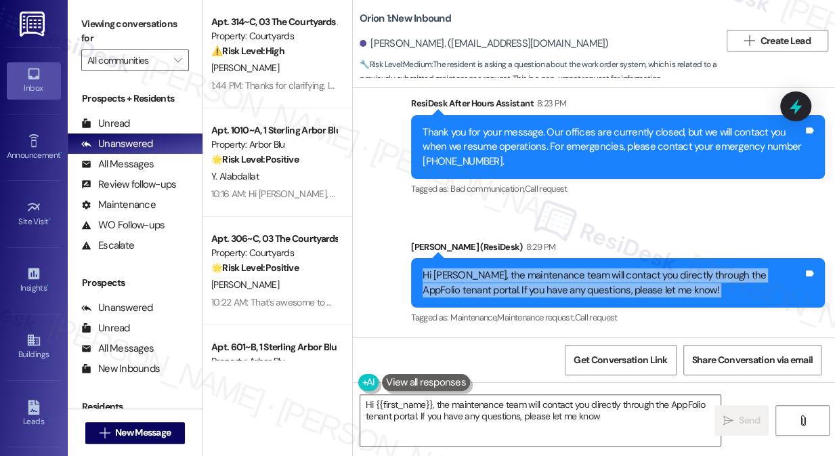
type textarea "Hi {{first_name}}, the maintenance team will contact you directly through the A…"
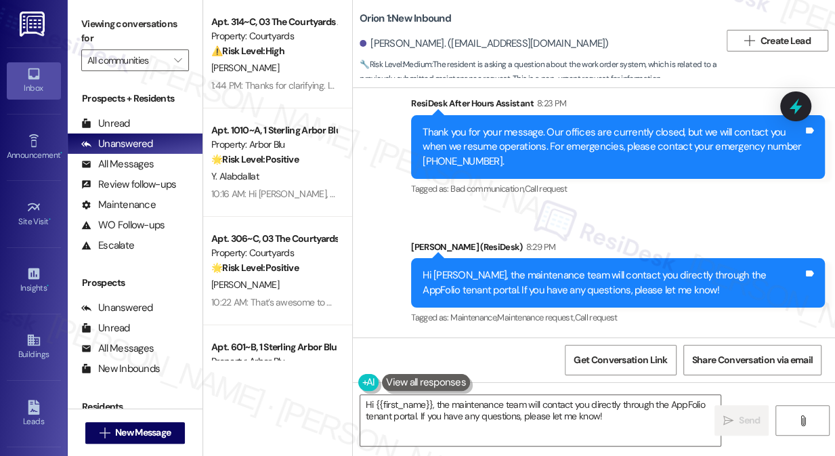
drag, startPoint x: 728, startPoint y: 92, endPoint x: 392, endPoint y: 40, distance: 340.1
click at [728, 92] on div "Sent via SMS ResiDesk After Hours Assistant 8:23 PM Thank you for your message.…" at bounding box center [618, 147] width 434 height 123
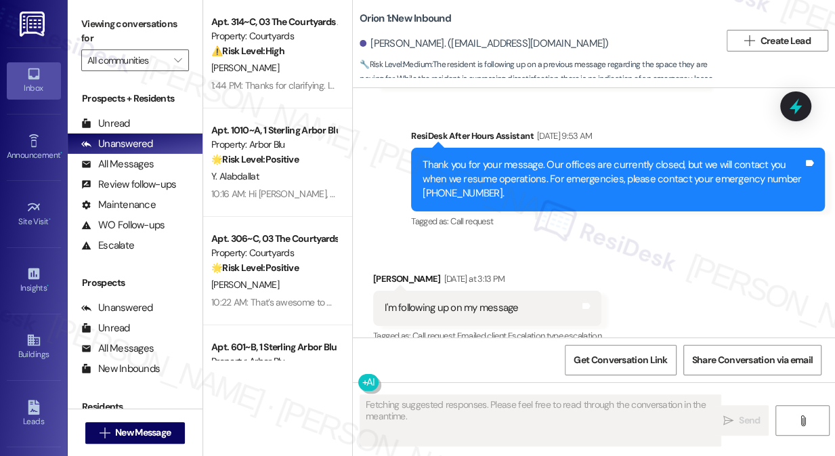
scroll to position [529, 0]
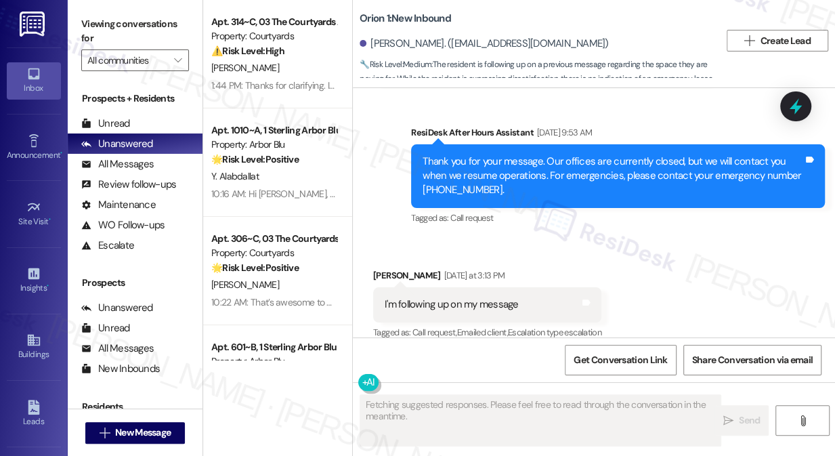
click at [482, 297] on div "I'm following up on my message" at bounding box center [452, 304] width 134 height 14
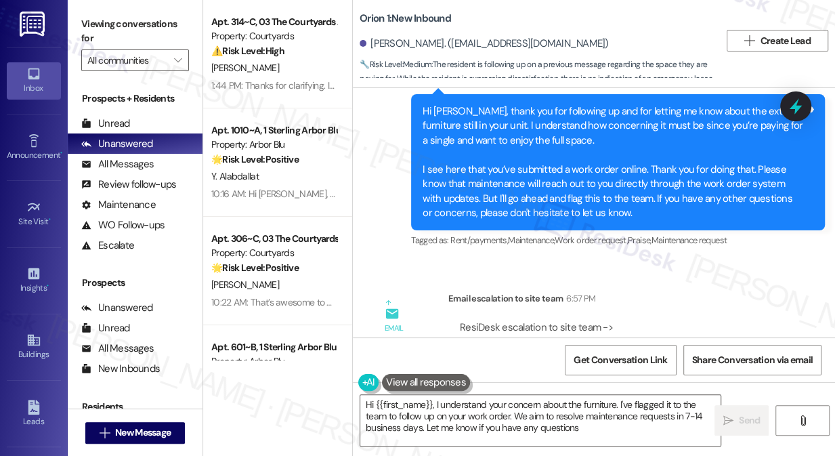
type textarea "Hi {{first_name}}, I understand your concern about the furniture. I've flagged …"
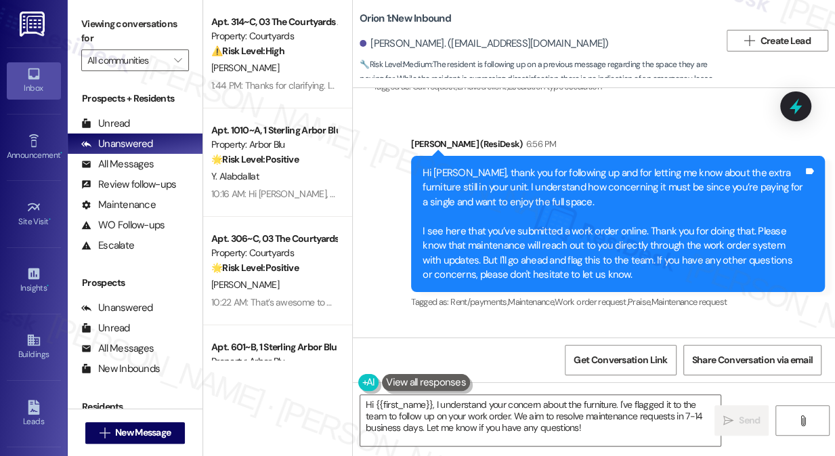
click at [513, 207] on div "Hi Darren, thank you for following up and for letting me know about the extra f…" at bounding box center [613, 224] width 381 height 116
click at [516, 230] on div "Hi Darren, thank you for following up and for letting me know about the extra f…" at bounding box center [613, 224] width 381 height 116
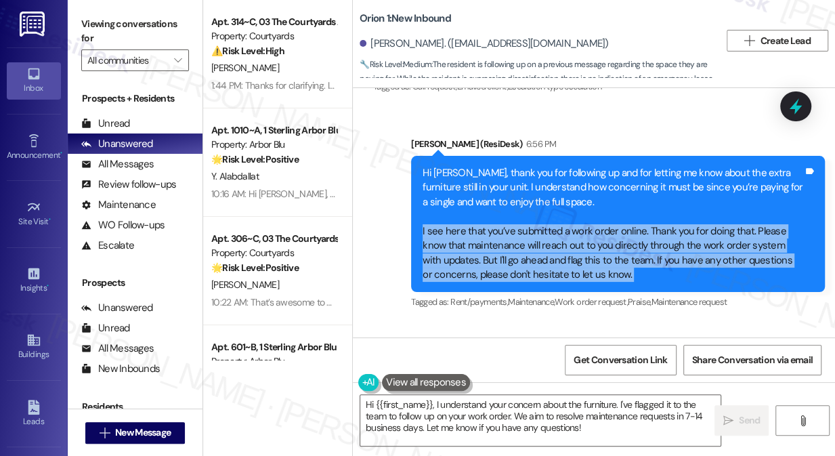
click at [516, 230] on div "Hi Darren, thank you for following up and for letting me know about the extra f…" at bounding box center [613, 224] width 381 height 116
click at [642, 243] on div "Hi Darren, thank you for following up and for letting me know about the extra f…" at bounding box center [613, 224] width 381 height 116
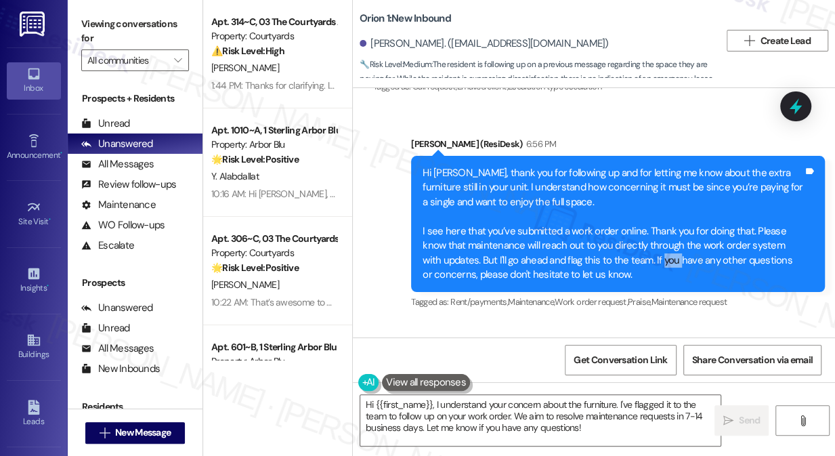
click at [642, 243] on div "Hi Darren, thank you for following up and for letting me know about the extra f…" at bounding box center [613, 224] width 381 height 116
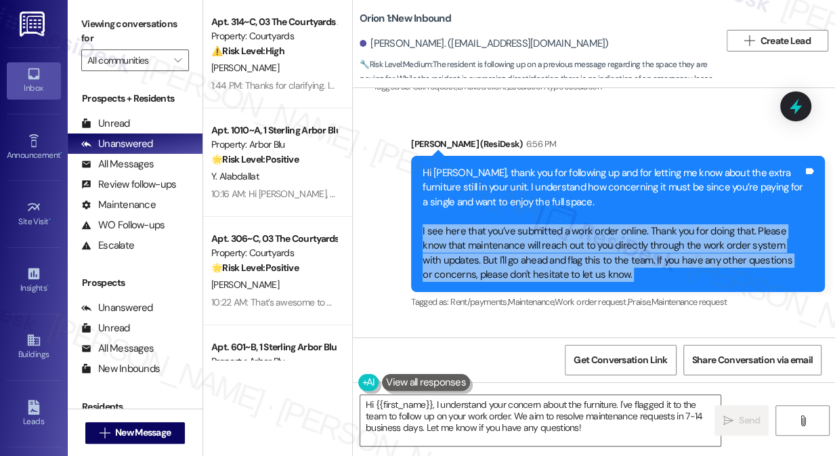
click at [642, 243] on div "Hi Darren, thank you for following up and for letting me know about the extra f…" at bounding box center [613, 224] width 381 height 116
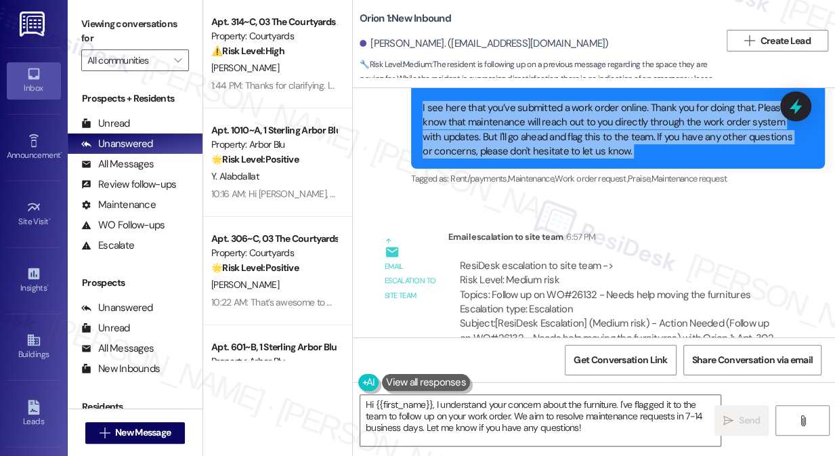
click at [592, 132] on div "Hi Darren, thank you for following up and for letting me know about the extra f…" at bounding box center [613, 101] width 381 height 116
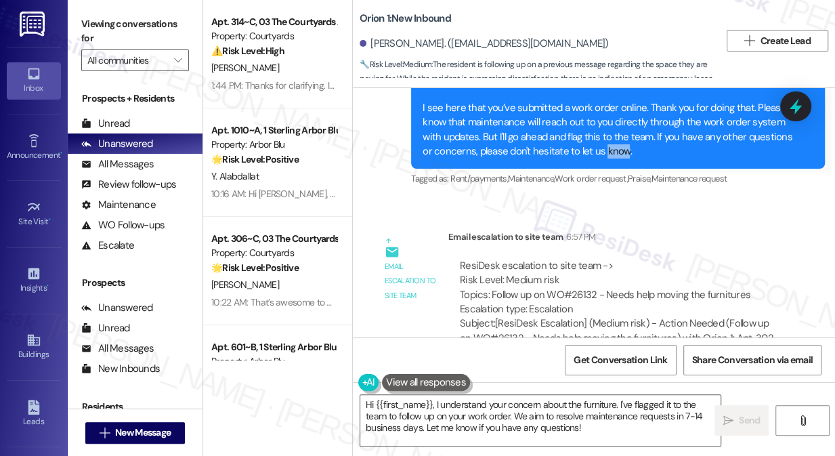
click at [592, 132] on div "Hi Darren, thank you for following up and for letting me know about the extra f…" at bounding box center [613, 101] width 381 height 116
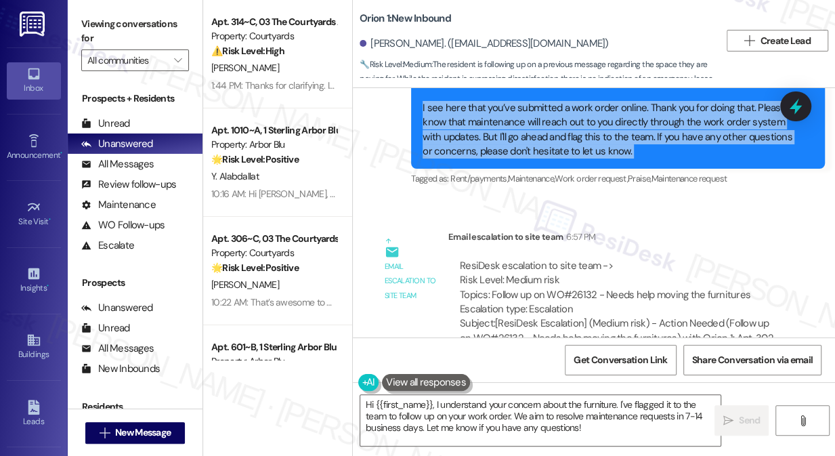
click at [592, 132] on div "Hi Darren, thank you for following up and for letting me know about the extra f…" at bounding box center [613, 101] width 381 height 116
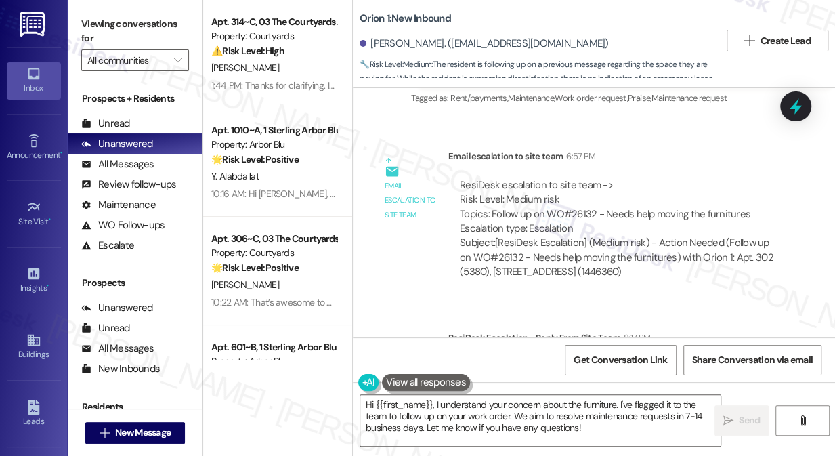
scroll to position [1065, 0]
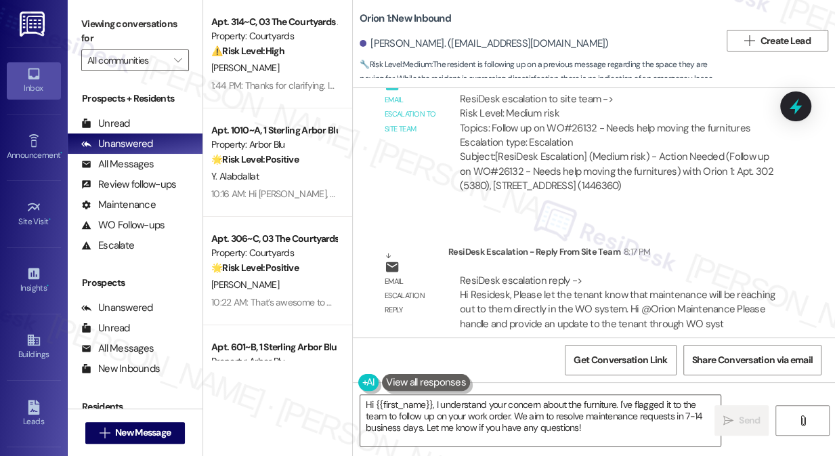
click at [518, 285] on div "ResiDesk escalation reply -> Hi Residesk, Please let the tenant know that maint…" at bounding box center [617, 302] width 315 height 57
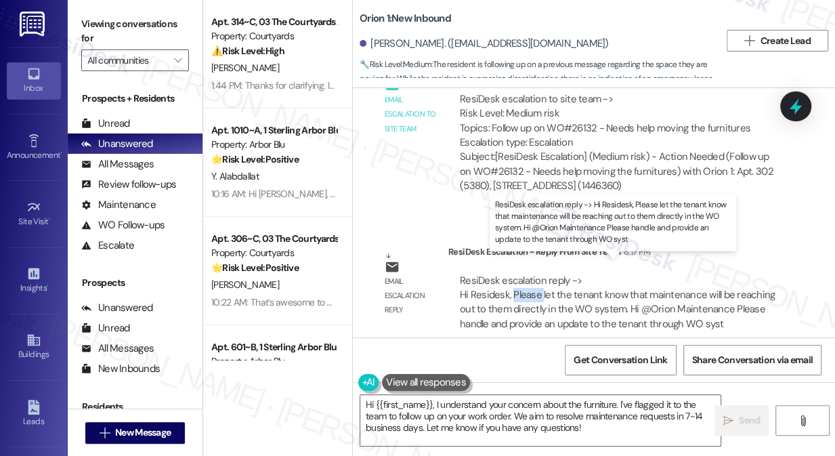
click at [518, 285] on div "ResiDesk escalation reply -> Hi Residesk, Please let the tenant know that maint…" at bounding box center [617, 302] width 315 height 57
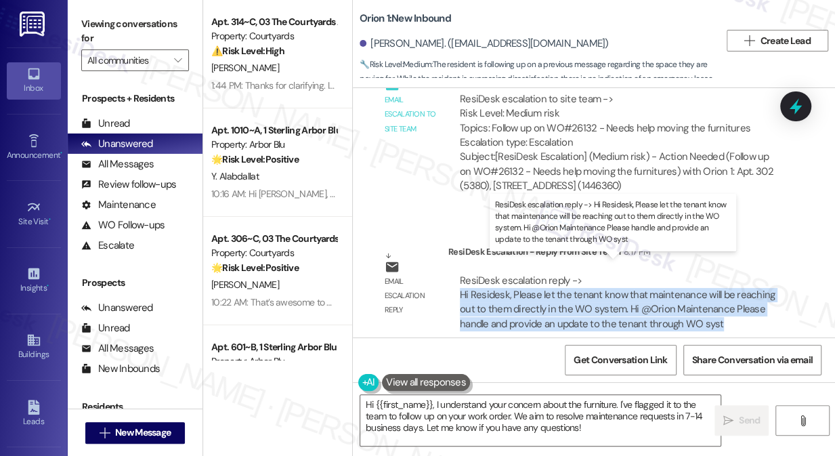
click at [518, 285] on div "ResiDesk escalation reply -> Hi Residesk, Please let the tenant know that maint…" at bounding box center [617, 302] width 315 height 57
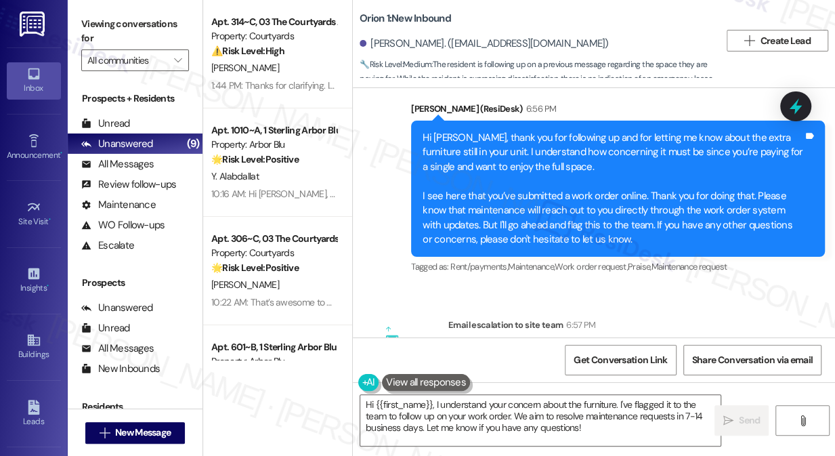
scroll to position [757, 0]
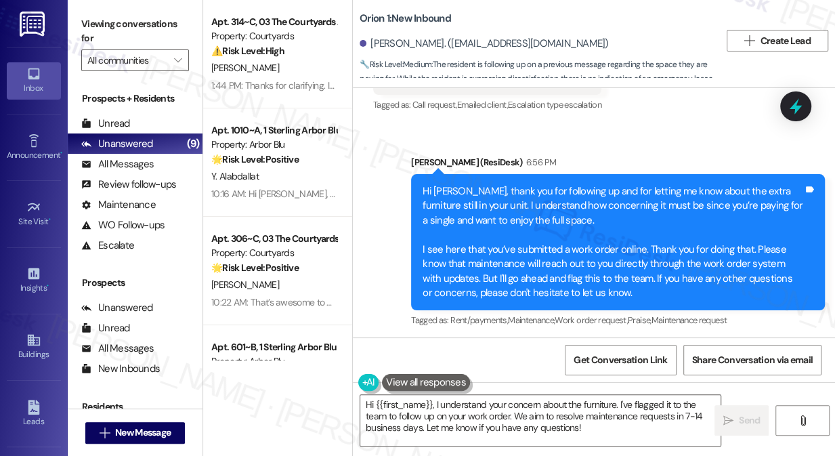
click at [503, 240] on div "Hi Darren, thank you for following up and for letting me know about the extra f…" at bounding box center [613, 242] width 381 height 116
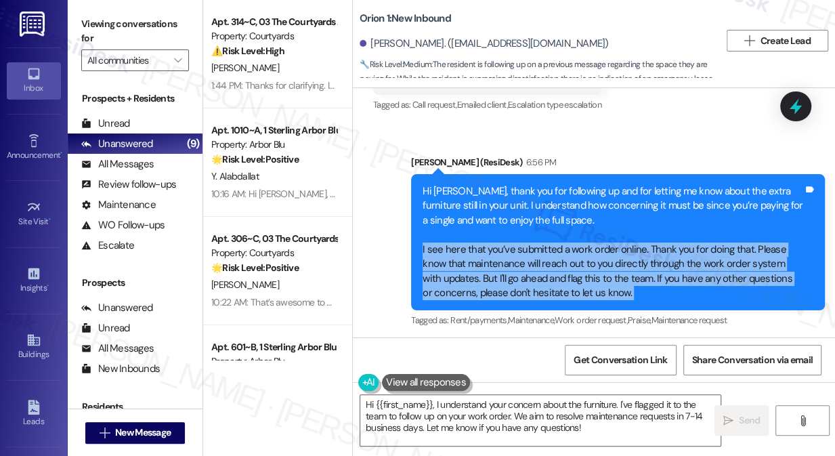
click at [503, 240] on div "Hi Darren, thank you for following up and for letting me know about the extra f…" at bounding box center [613, 242] width 381 height 116
click at [564, 253] on div "Hi Darren, thank you for following up and for letting me know about the extra f…" at bounding box center [613, 242] width 381 height 116
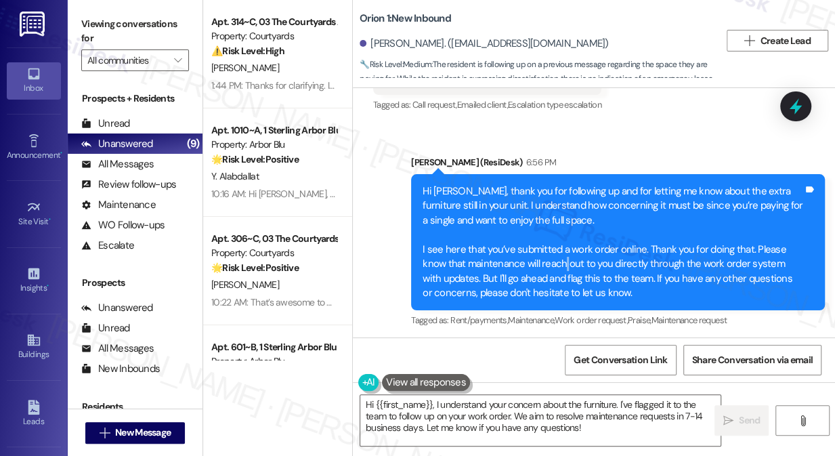
click at [564, 253] on div "Hi Darren, thank you for following up and for letting me know about the extra f…" at bounding box center [613, 242] width 381 height 116
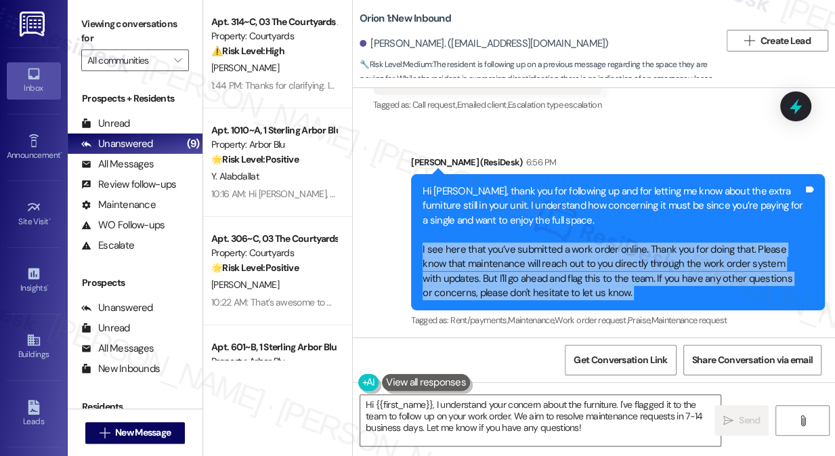
click at [564, 253] on div "Hi Darren, thank you for following up and for letting me know about the extra f…" at bounding box center [613, 242] width 381 height 116
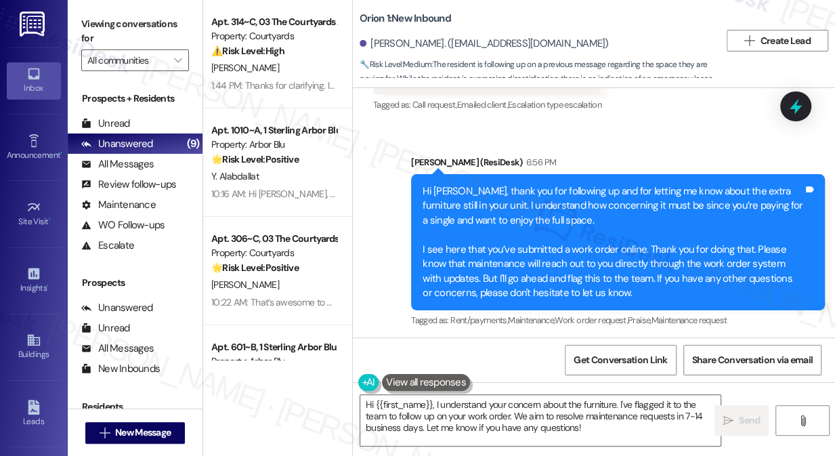
drag, startPoint x: 806, startPoint y: 70, endPoint x: 795, endPoint y: 64, distance: 11.5
click at [806, 70] on div "Orion 1: New Inbound Darren Zhou. (darrenzh237@gmail.com) 🔧 Risk Level: Medium …" at bounding box center [594, 40] width 482 height 75
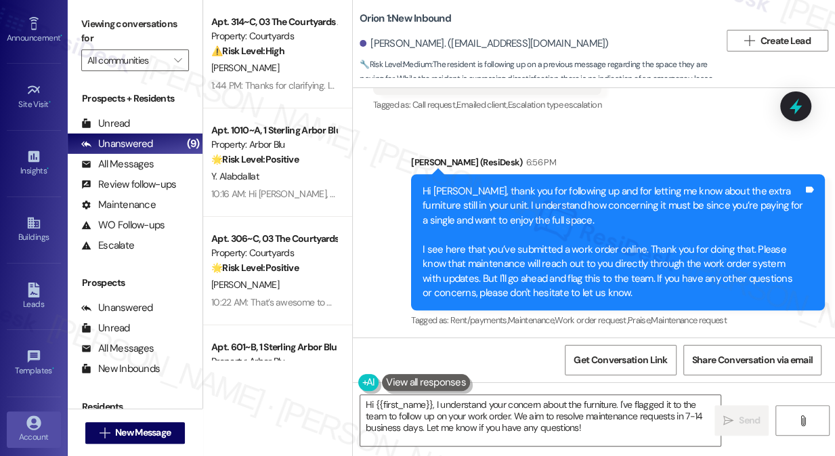
scroll to position [186, 0]
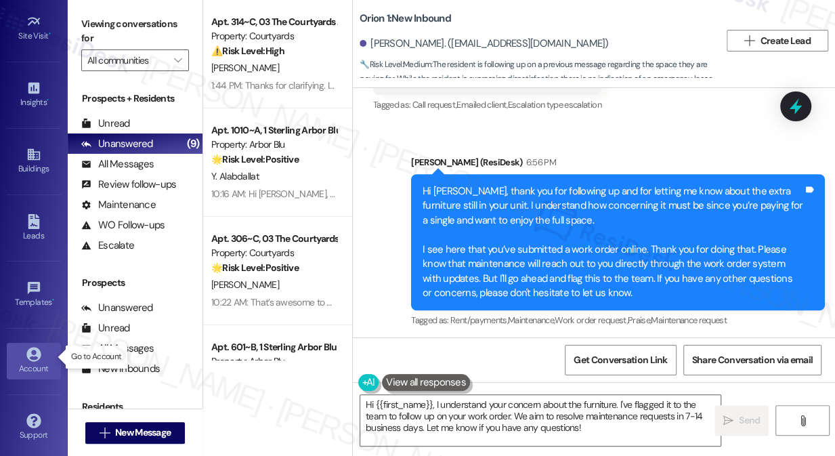
click at [28, 362] on div "Account" at bounding box center [34, 369] width 68 height 14
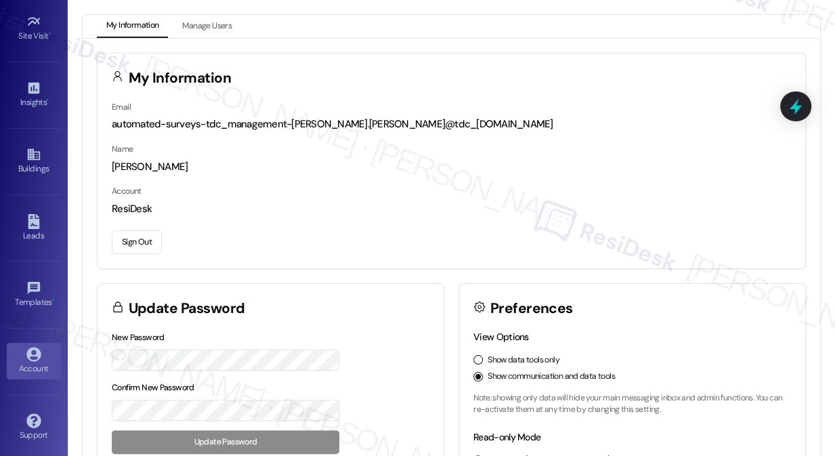
click at [138, 239] on button "Sign Out" at bounding box center [137, 242] width 50 height 24
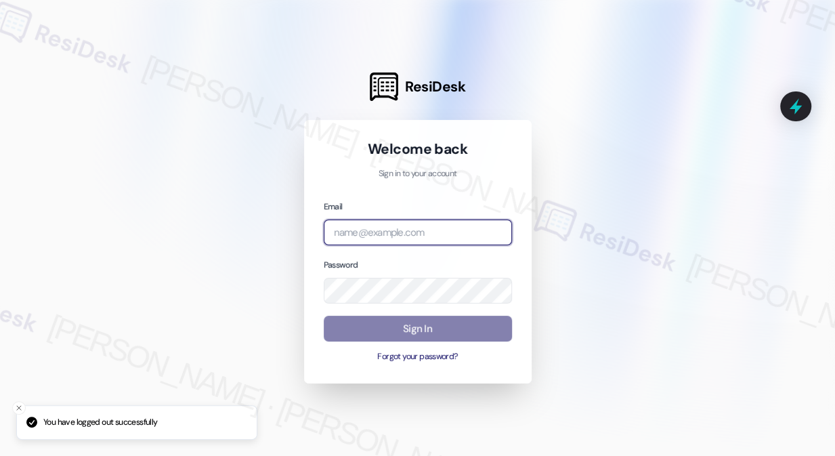
click at [412, 244] on input "email" at bounding box center [418, 233] width 188 height 26
click at [419, 232] on input "email" at bounding box center [418, 233] width 188 height 26
click at [0, 455] on com-1password-button at bounding box center [0, 456] width 0 height 0
click at [439, 225] on input "email" at bounding box center [418, 233] width 188 height 26
click at [506, 236] on input "or" at bounding box center [418, 233] width 188 height 26
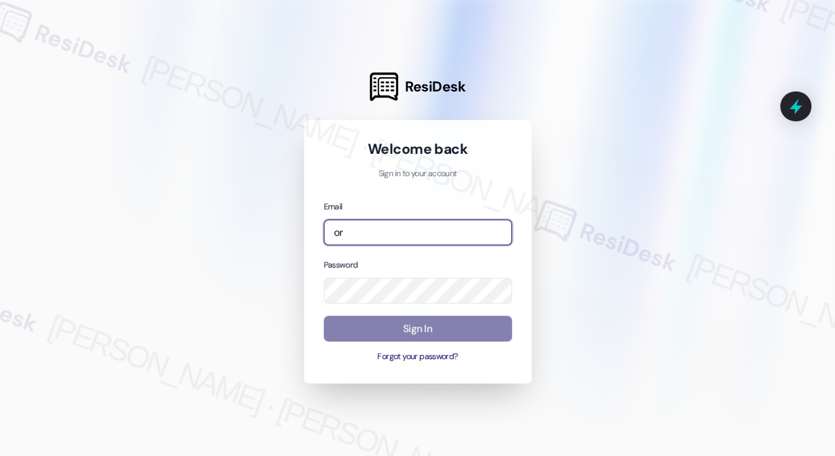
click at [0, 455] on com-1password-button at bounding box center [0, 456] width 0 height 0
type input "o"
click at [0, 455] on com-1password-button at bounding box center [0, 456] width 0 height 0
type input "automated-surveys-orion_housing-katrina.lopez@orion_housing.com"
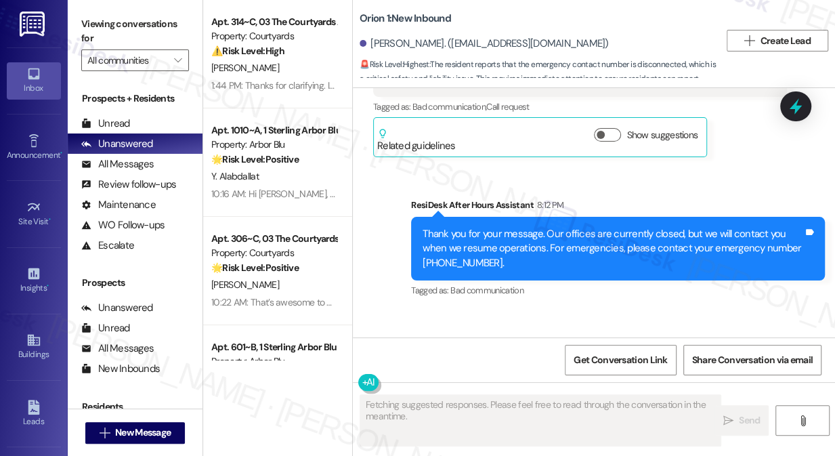
scroll to position [1798, 0]
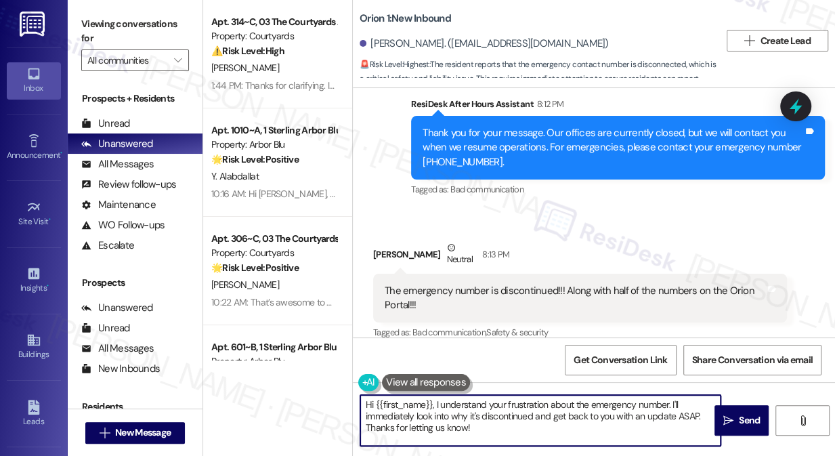
drag, startPoint x: 484, startPoint y: 431, endPoint x: 671, endPoint y: 399, distance: 189.7
click at [671, 399] on textarea "Hi {{first_name}}, I understand your frustration about the emergency number. I'…" at bounding box center [540, 420] width 360 height 51
paste textarea "Just a friendly reminder that you may receive communication directly from maint…"
click at [676, 430] on textarea "Hi {{first_name}}, I understand your frustration about the emergency number. Ju…" at bounding box center [540, 420] width 360 height 51
drag, startPoint x: 673, startPoint y: 402, endPoint x: 617, endPoint y: 403, distance: 56.9
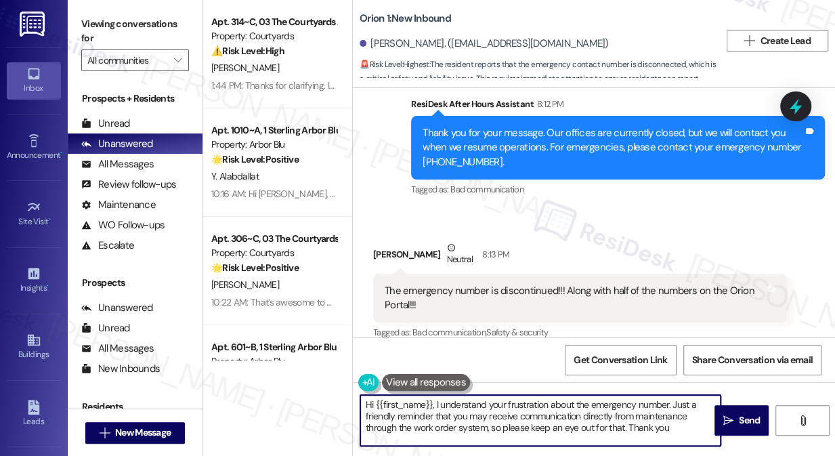
click at [617, 403] on textarea "Hi {{first_name}}, I understand your frustration about the emergency number. Ju…" at bounding box center [540, 420] width 360 height 51
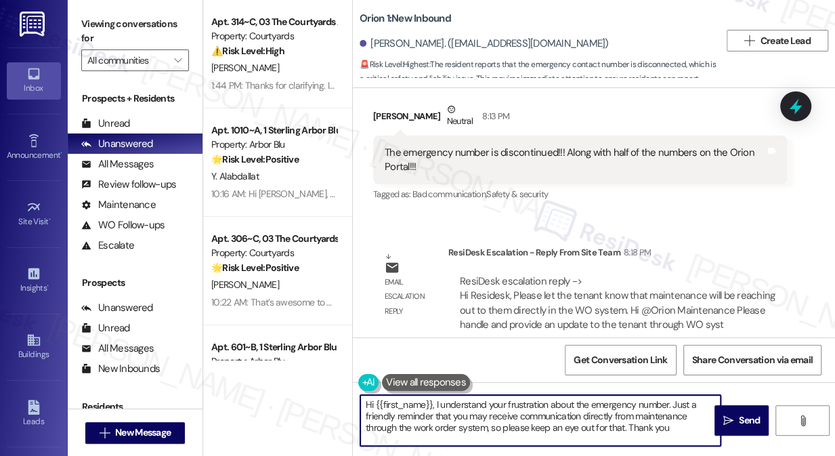
scroll to position [1936, 0]
click at [521, 399] on textarea "Hi {{first_name}}, I understand your frustration about the emergency number. Ju…" at bounding box center [540, 420] width 360 height 51
click at [545, 413] on textarea "Hi {{first_name}}, I understand your frustration about the emergency number. Ju…" at bounding box center [540, 420] width 360 height 51
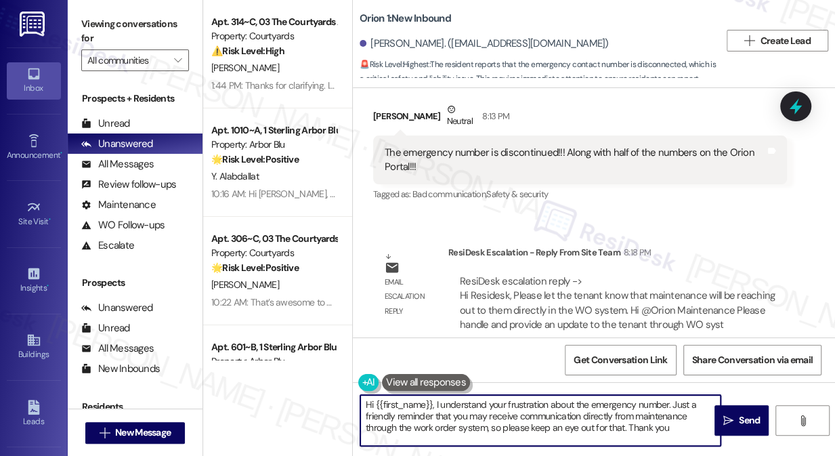
click at [648, 421] on textarea "Hi {{first_name}}, I understand your frustration about the emergency number. Ju…" at bounding box center [540, 420] width 360 height 51
drag, startPoint x: 668, startPoint y: 430, endPoint x: 628, endPoint y: 430, distance: 40.0
click at [628, 430] on textarea "Hi {{first_name}}, I understand your frustration about the emergency number. Ju…" at bounding box center [540, 420] width 360 height 51
click at [670, 427] on textarea "Hi {{first_name}}, I understand your frustration about the emergency number. Ju…" at bounding box center [540, 420] width 360 height 51
drag, startPoint x: 673, startPoint y: 425, endPoint x: 627, endPoint y: 428, distance: 45.4
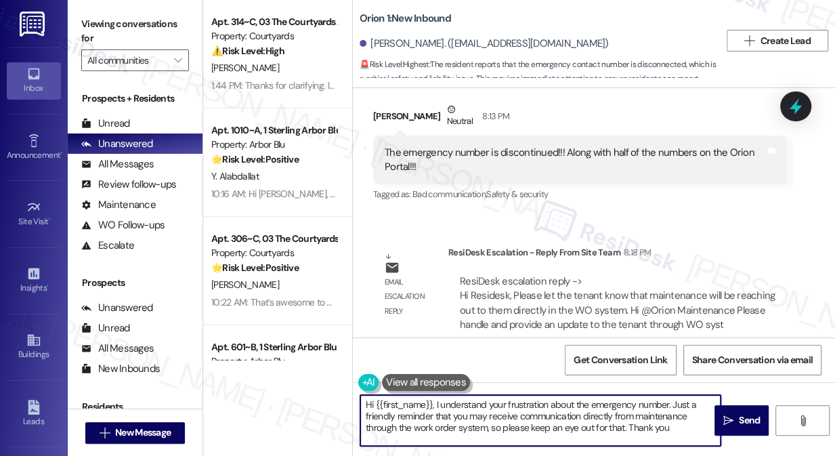
click at [627, 428] on textarea "Hi {{first_name}}, I understand your frustration about the emergency number. Ju…" at bounding box center [540, 420] width 360 height 51
click at [599, 291] on div "ResiDesk escalation reply -> Hi Residesk, Please let the tenant know that maint…" at bounding box center [617, 302] width 315 height 57
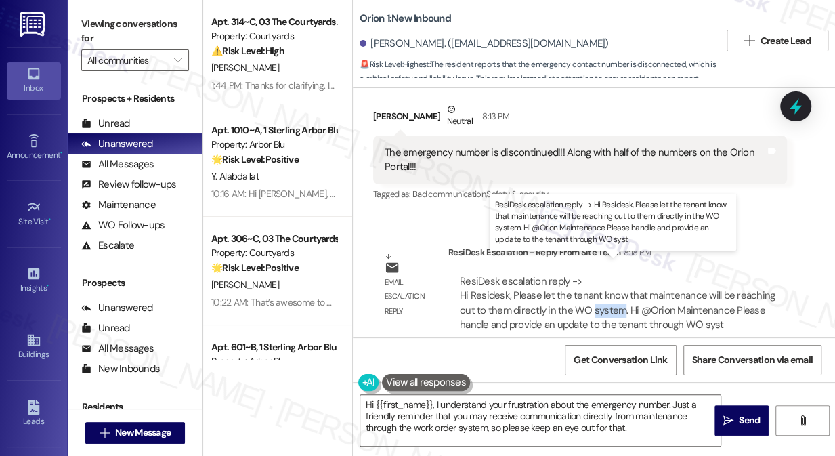
click at [599, 291] on div "ResiDesk escalation reply -> Hi Residesk, Please let the tenant know that maint…" at bounding box center [617, 302] width 315 height 57
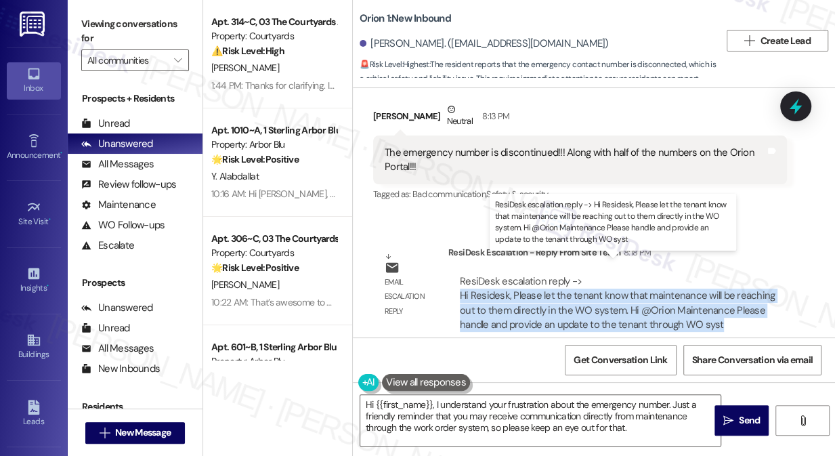
click at [599, 291] on div "ResiDesk escalation reply -> Hi Residesk, Please let the tenant know that maint…" at bounding box center [617, 302] width 315 height 57
click at [594, 287] on div "ResiDesk escalation reply -> Hi Residesk, Please let the tenant know that maint…" at bounding box center [618, 303] width 318 height 58
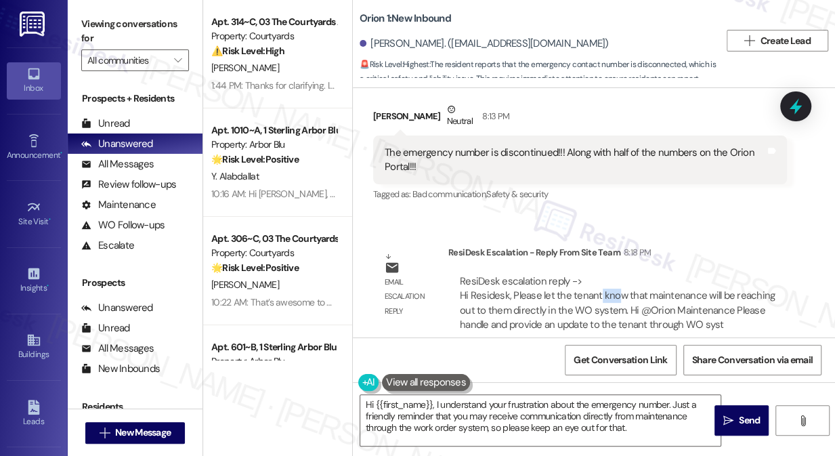
drag, startPoint x: 596, startPoint y: 281, endPoint x: 618, endPoint y: 281, distance: 21.7
click at [618, 281] on div "ResiDesk escalation reply -> Hi Residesk, Please let the tenant know that maint…" at bounding box center [617, 302] width 315 height 57
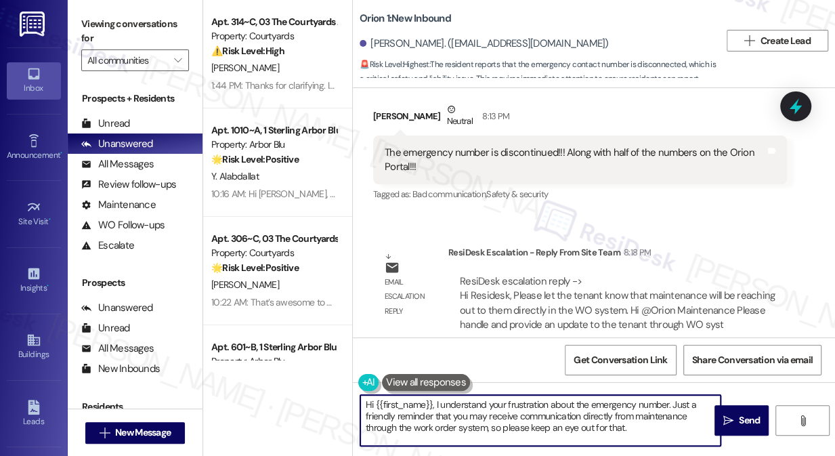
click at [661, 431] on textarea "Hi {{first_name}}, I understand your frustration about the emergency number. Ju…" at bounding box center [540, 420] width 360 height 51
drag, startPoint x: 434, startPoint y: 404, endPoint x: 357, endPoint y: 392, distance: 78.2
click at [341, 397] on div "Apt. 314~C, 03 The Courtyards Apartments Property: Courtyards ⚠️ Risk Level: Hi…" at bounding box center [519, 228] width 632 height 456
click at [497, 415] on textarea "I understand your frustration about the emergency number. Just a friendly remin…" at bounding box center [540, 420] width 360 height 51
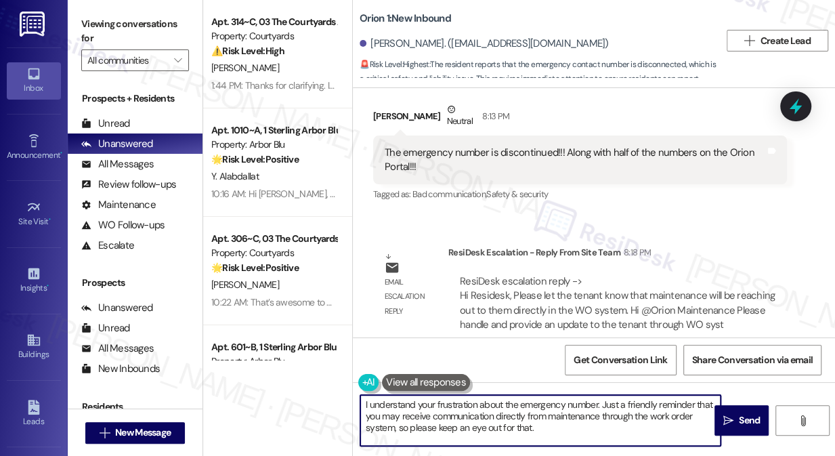
click at [497, 415] on textarea "I understand your frustration about the emergency number. Just a friendly remin…" at bounding box center [540, 420] width 360 height 51
click at [566, 421] on textarea "I understand your frustration about the emergency number. Just a friendly remin…" at bounding box center [540, 420] width 360 height 51
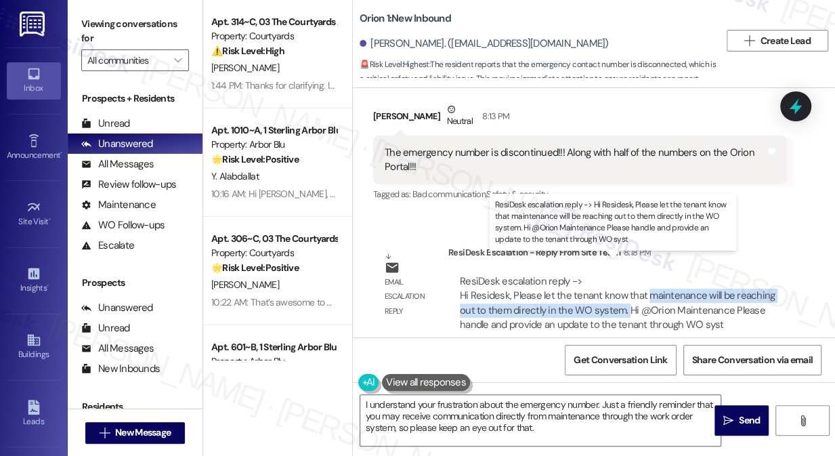
drag, startPoint x: 644, startPoint y: 278, endPoint x: 625, endPoint y: 291, distance: 23.1
click at [625, 291] on div "ResiDesk escalation reply -> Hi Residesk, Please let the tenant know that maint…" at bounding box center [617, 302] width 315 height 57
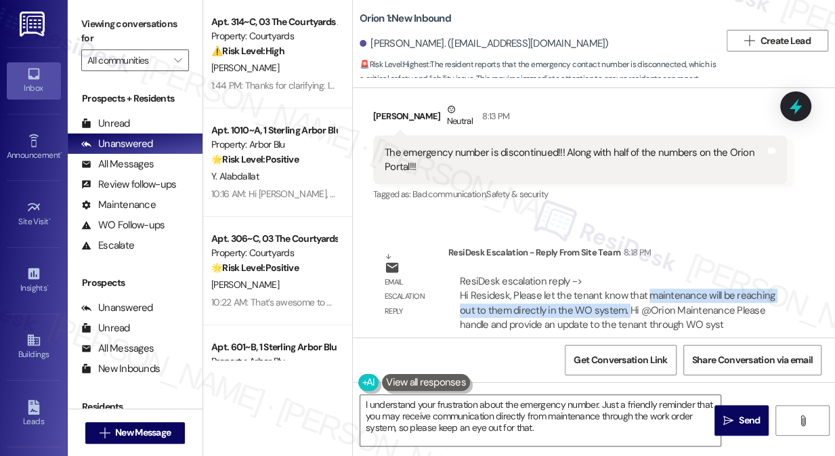
copy div "maintenance will be reaching out to them directly in the WO system."
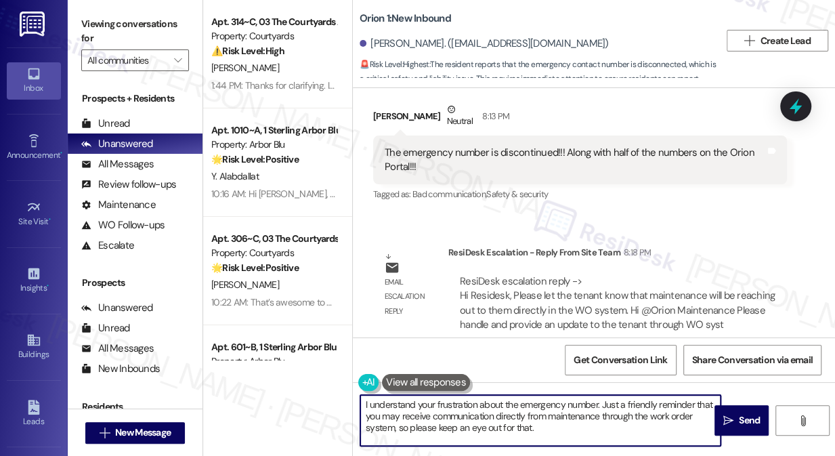
drag, startPoint x: 548, startPoint y: 430, endPoint x: 402, endPoint y: 417, distance: 146.9
click at [402, 417] on textarea "I understand your frustration about the emergency number. Just a friendly remin…" at bounding box center [540, 420] width 360 height 51
paste textarea "maintenance will be reaching out to them directly in the WO system"
click at [402, 416] on textarea "I understand your frustration about the emergency number. Just a friendly remin…" at bounding box center [540, 420] width 360 height 51
click at [581, 415] on textarea "I understand your frustration about the emergency number. Just a friendly remin…" at bounding box center [540, 420] width 360 height 51
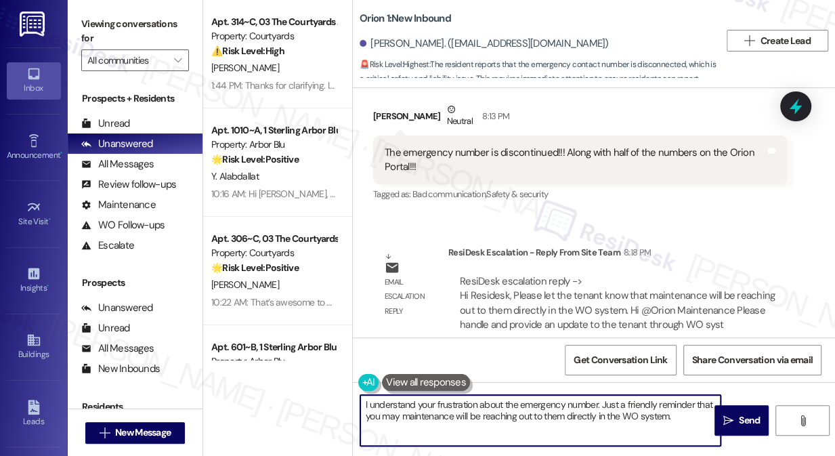
click at [547, 415] on textarea "I understand your frustration about the emergency number. Just a friendly remin…" at bounding box center [540, 420] width 360 height 51
click at [686, 424] on textarea "I understand your frustration about the emergency number. Just a friendly remin…" at bounding box center [540, 420] width 360 height 51
click at [621, 417] on textarea "I understand your frustration about the emergency number. Just a friendly remin…" at bounding box center [540, 420] width 360 height 51
click at [621, 415] on textarea "I understand your frustration about the emergency number. Just a friendly remin…" at bounding box center [540, 420] width 360 height 51
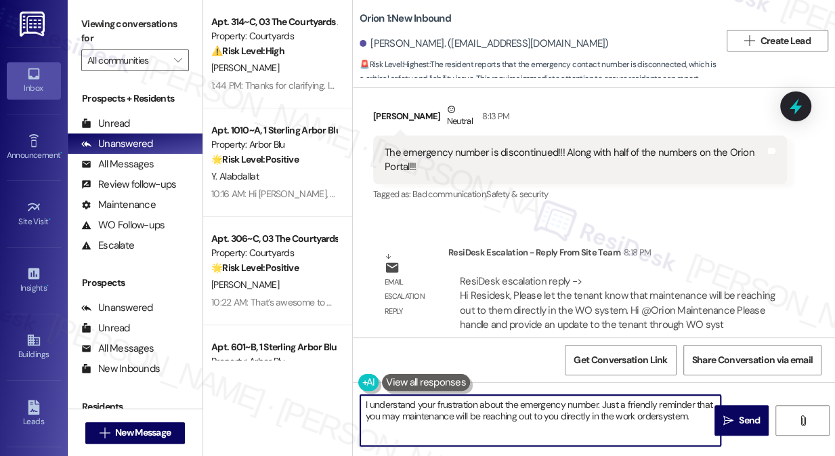
type textarea "I understand your frustration about the emergency number. Just a friendly remin…"
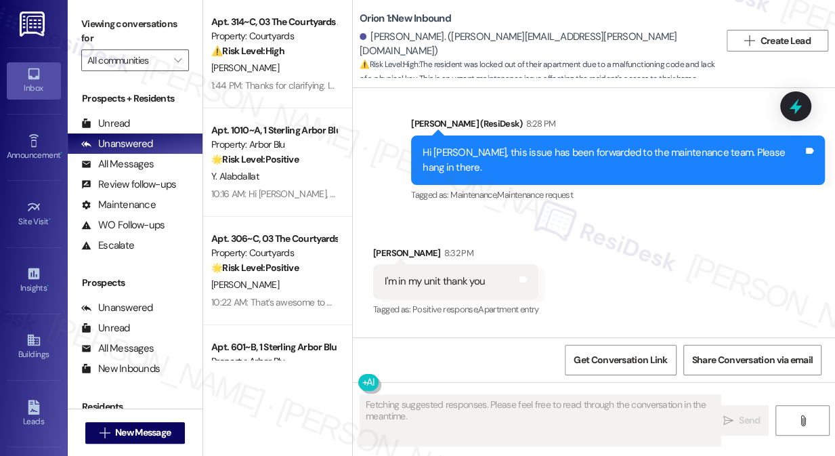
scroll to position [5762, 0]
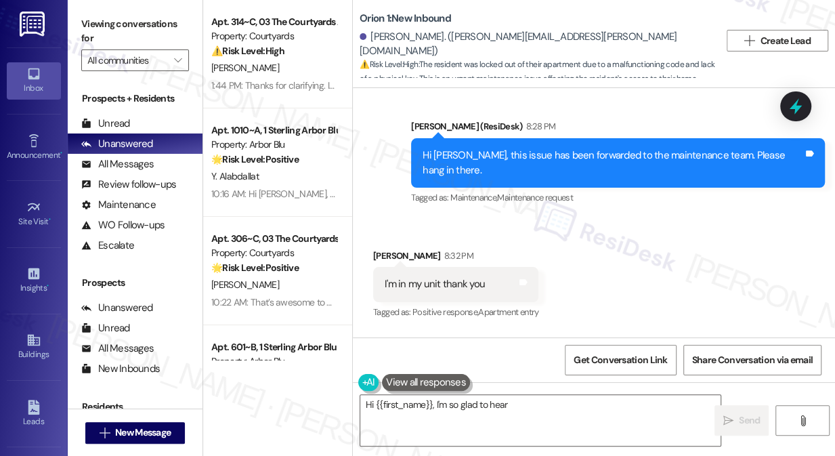
click at [497, 160] on div "Hi [PERSON_NAME], this issue has been forwarded to the maintenance team. Please…" at bounding box center [613, 162] width 381 height 29
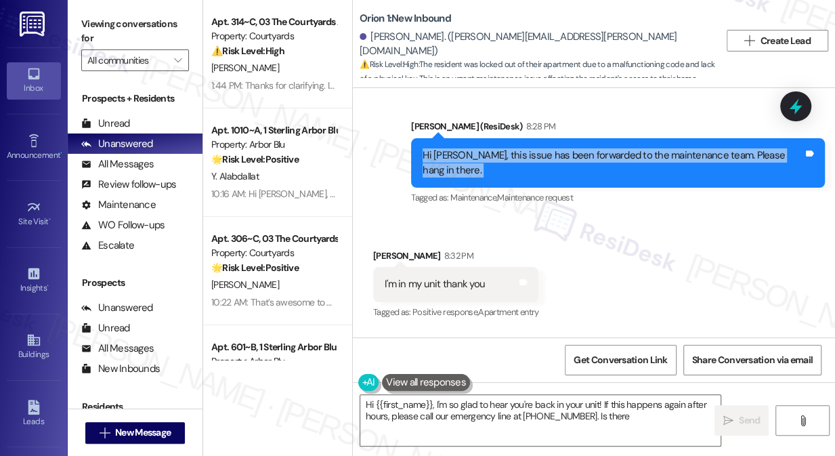
click at [497, 160] on div "Hi [PERSON_NAME], this issue has been forwarded to the maintenance team. Please…" at bounding box center [613, 162] width 381 height 29
click at [557, 160] on div "Hi [PERSON_NAME], this issue has been forwarded to the maintenance team. Please…" at bounding box center [613, 162] width 381 height 29
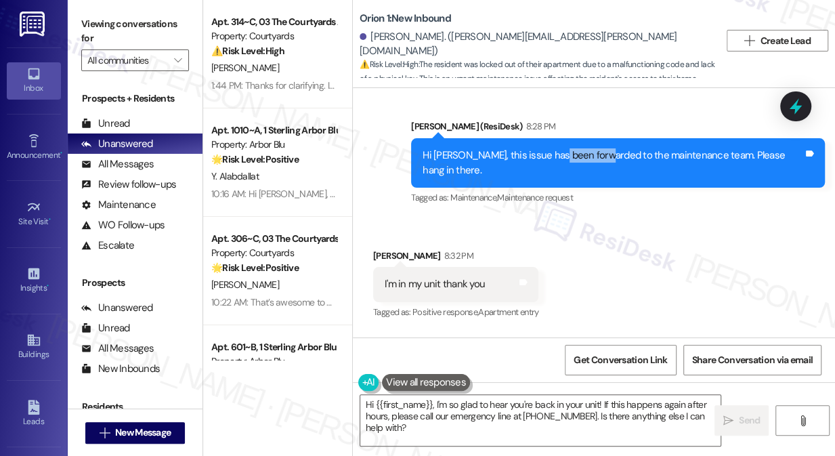
click at [557, 160] on div "Hi [PERSON_NAME], this issue has been forwarded to the maintenance team. Please…" at bounding box center [613, 162] width 381 height 29
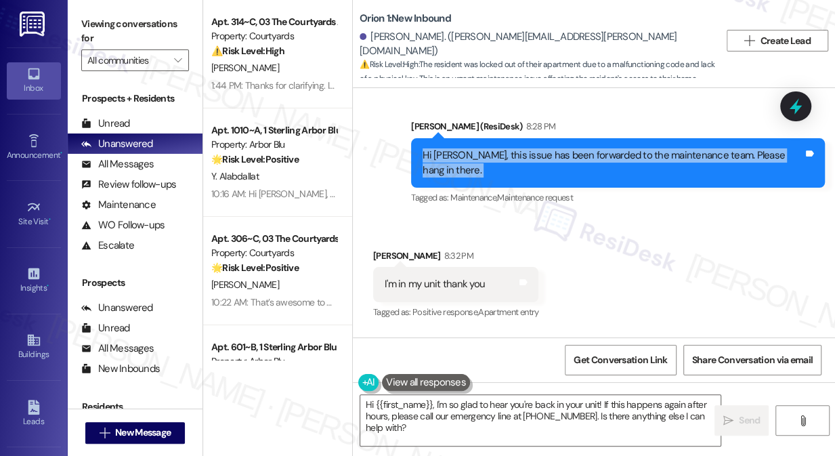
click at [557, 160] on div "Hi [PERSON_NAME], this issue has been forwarded to the maintenance team. Please…" at bounding box center [613, 162] width 381 height 29
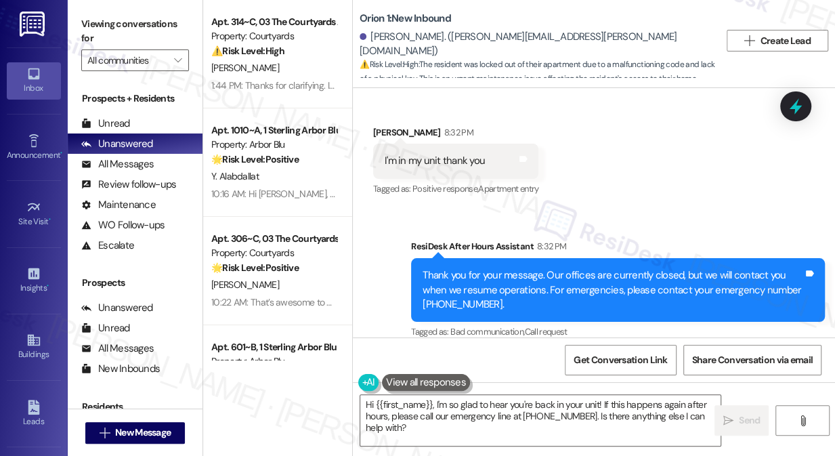
click at [453, 154] on div "I'm in my unit thank you" at bounding box center [435, 161] width 100 height 14
click at [747, 64] on div "Orion 1: New Inbound [PERSON_NAME]. ([PERSON_NAME][EMAIL_ADDRESS][PERSON_NAME][…" at bounding box center [594, 40] width 482 height 75
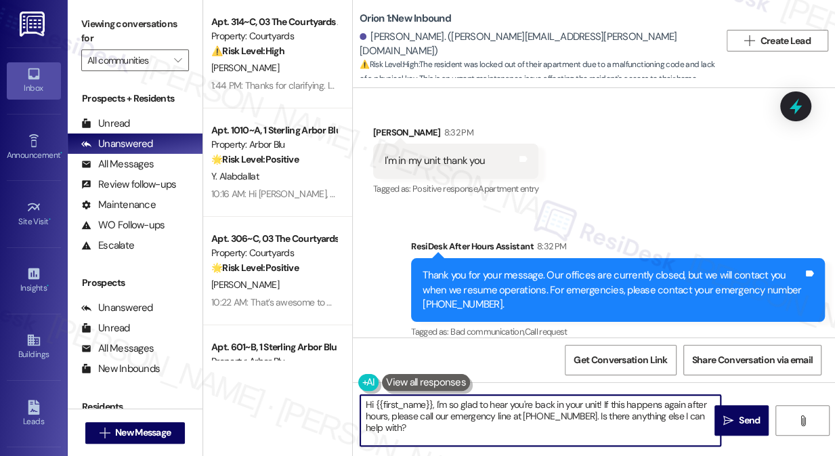
click at [449, 408] on textarea "Hi {{first_name}}, I'm so glad to hear you're back in your unit! If this happen…" at bounding box center [540, 420] width 360 height 51
click at [448, 409] on textarea "Hi {{first_name}}, I'm so glad to hear you're back in your unit! If this happen…" at bounding box center [540, 420] width 360 height 51
click at [438, 408] on textarea "Hi {{first_name}}, I'm so glad to hear you're back in your unit! If this happen…" at bounding box center [540, 420] width 360 height 51
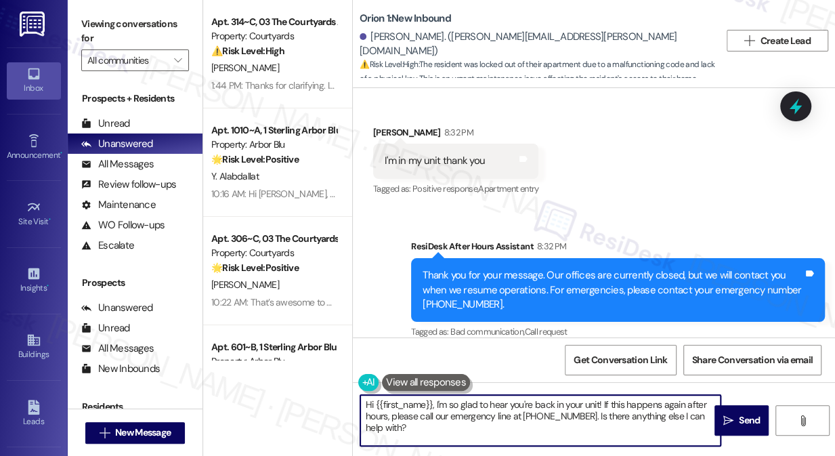
drag, startPoint x: 436, startPoint y: 402, endPoint x: 350, endPoint y: 393, distance: 87.2
click at [347, 396] on div "Apt. 314~C, 03 The Courtyards Apartments Property: Courtyards ⚠️ Risk Level: Hi…" at bounding box center [519, 228] width 632 height 456
click at [383, 404] on textarea "I'm so glad to hear you're back in your unit! If this happens again after hours…" at bounding box center [540, 420] width 360 height 51
drag, startPoint x: 668, startPoint y: 413, endPoint x: 521, endPoint y: 404, distance: 147.3
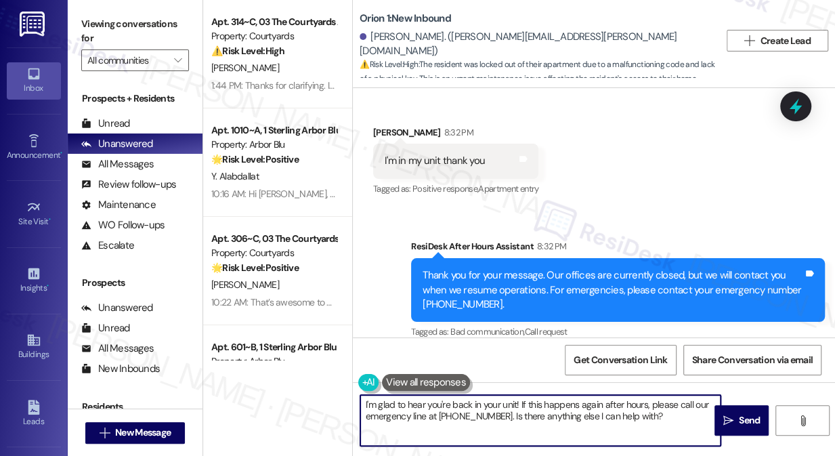
click at [521, 404] on textarea "I'm glad to hear you're back in your unit! If this happens again after hours, p…" at bounding box center [540, 420] width 360 height 51
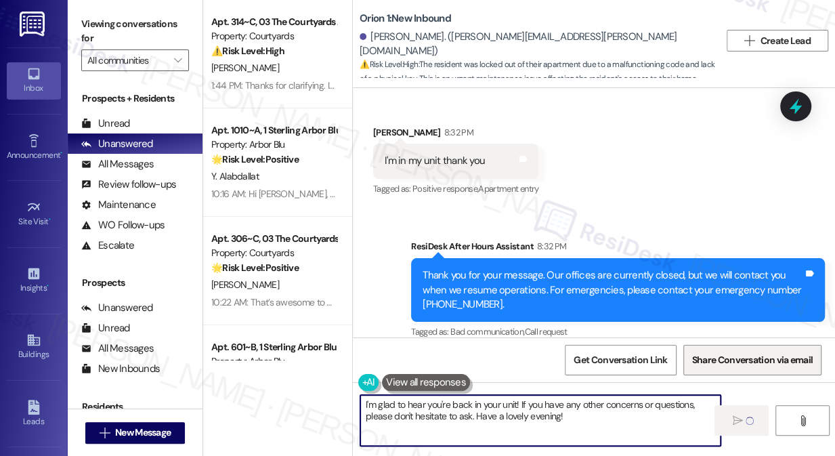
type textarea "I'm glad to hear you're back in your unit! If you have any other concerns or qu…"
